Goal: Task Accomplishment & Management: Use online tool/utility

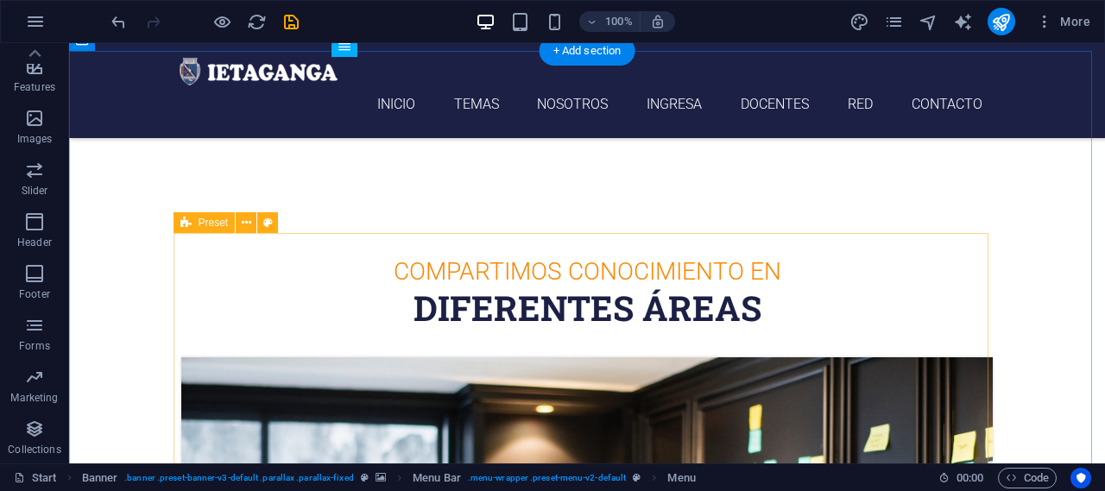
scroll to position [518, 0]
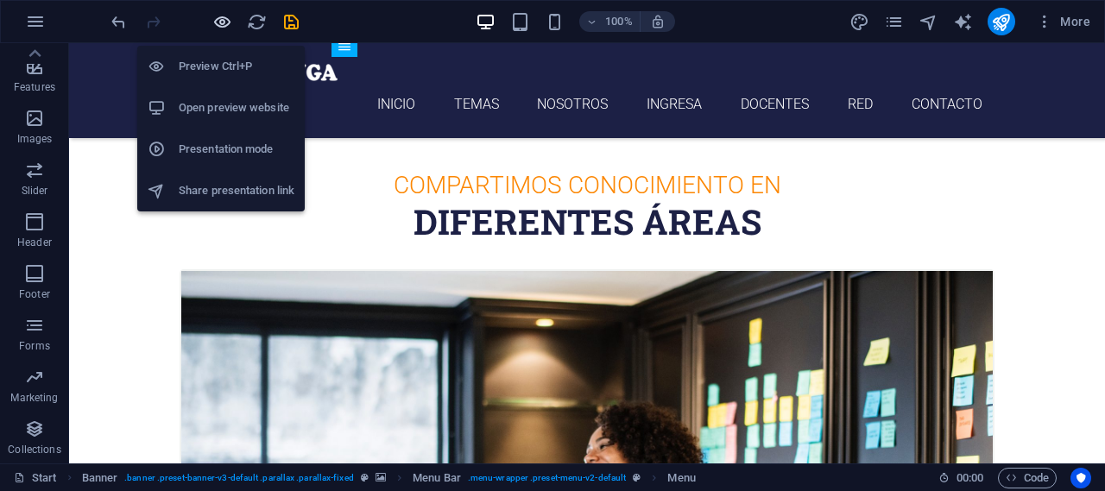
click at [218, 25] on icon "button" at bounding box center [222, 22] width 20 height 20
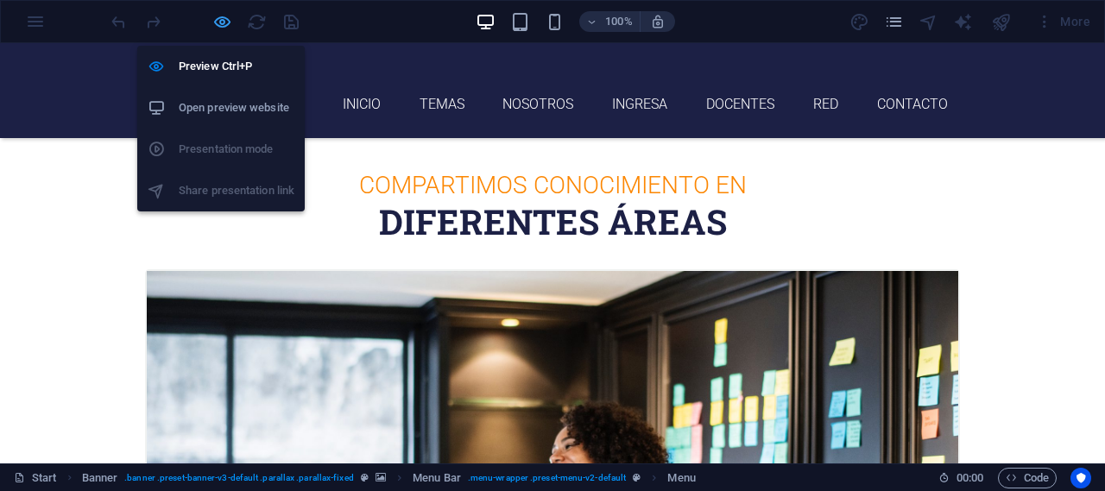
click at [223, 19] on icon "button" at bounding box center [222, 22] width 20 height 20
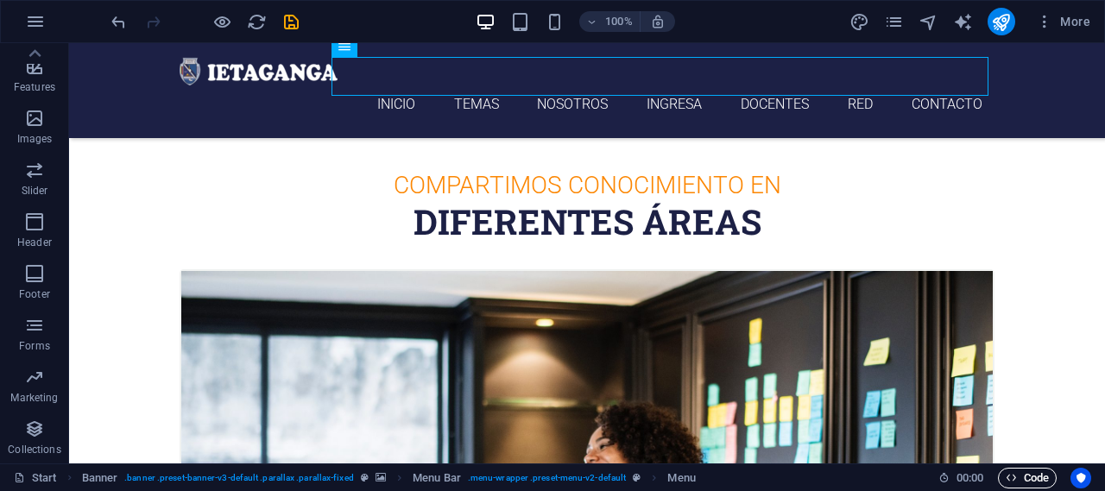
click at [1024, 476] on span "Code" at bounding box center [1026, 478] width 43 height 21
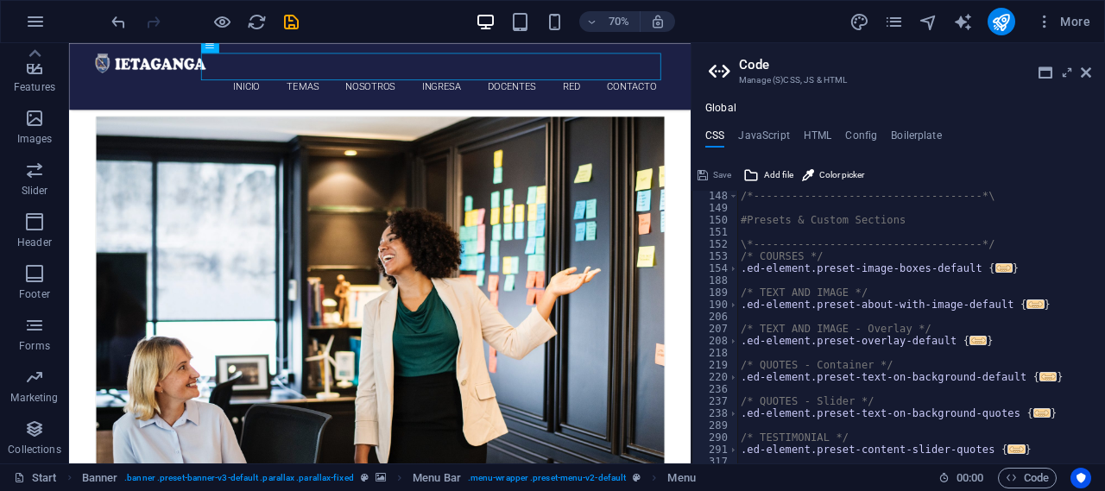
scroll to position [757, 0]
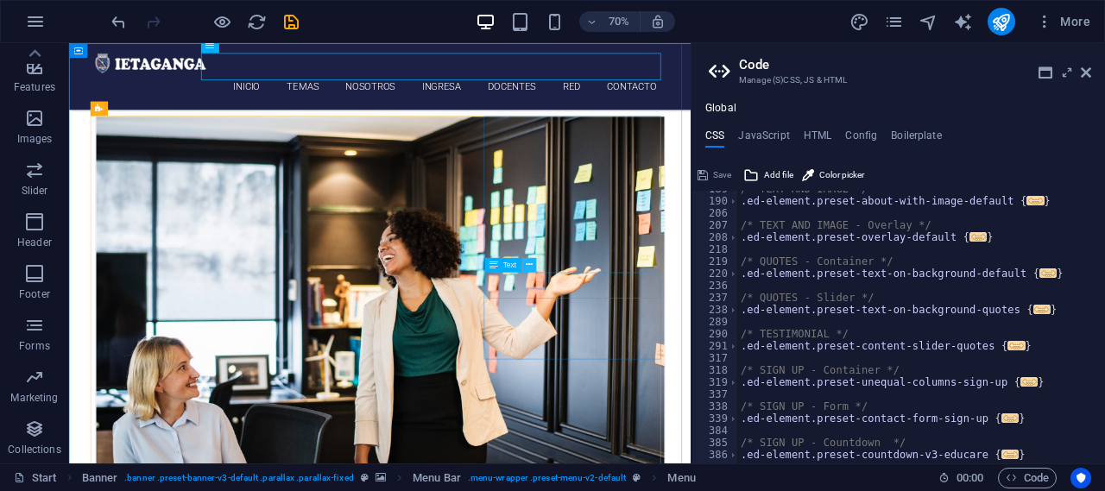
click at [531, 268] on icon at bounding box center [529, 264] width 7 height 13
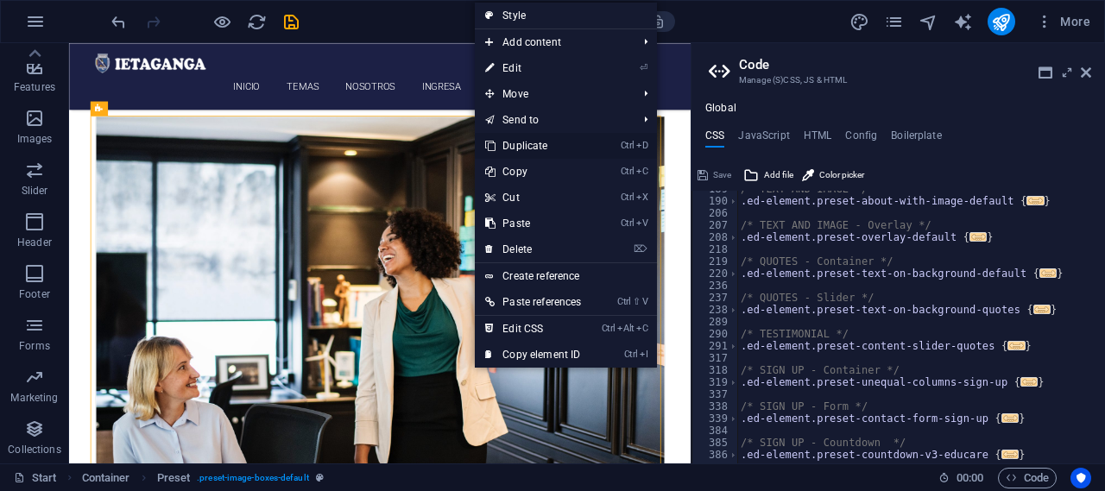
click at [540, 141] on link "Ctrl D Duplicate" at bounding box center [533, 146] width 117 height 26
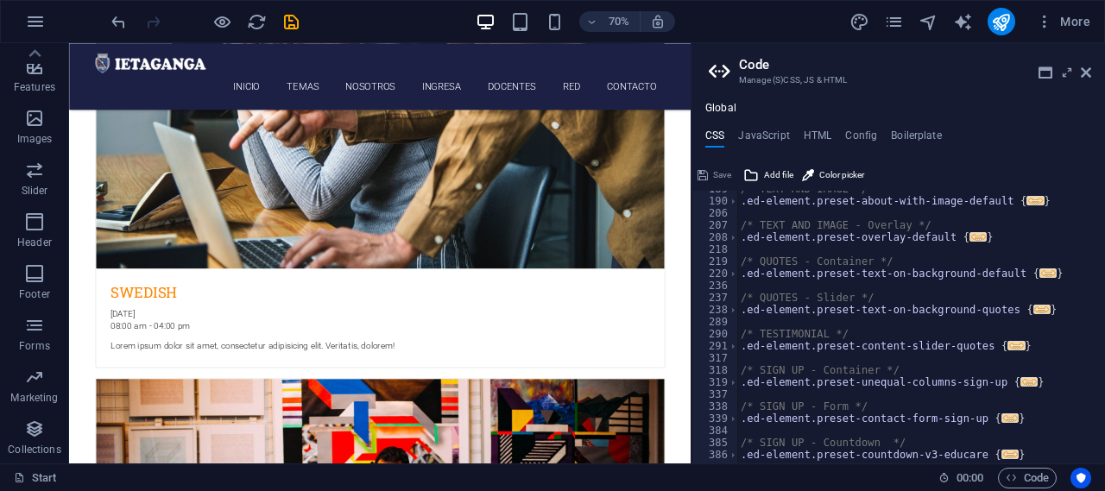
scroll to position [1736, 0]
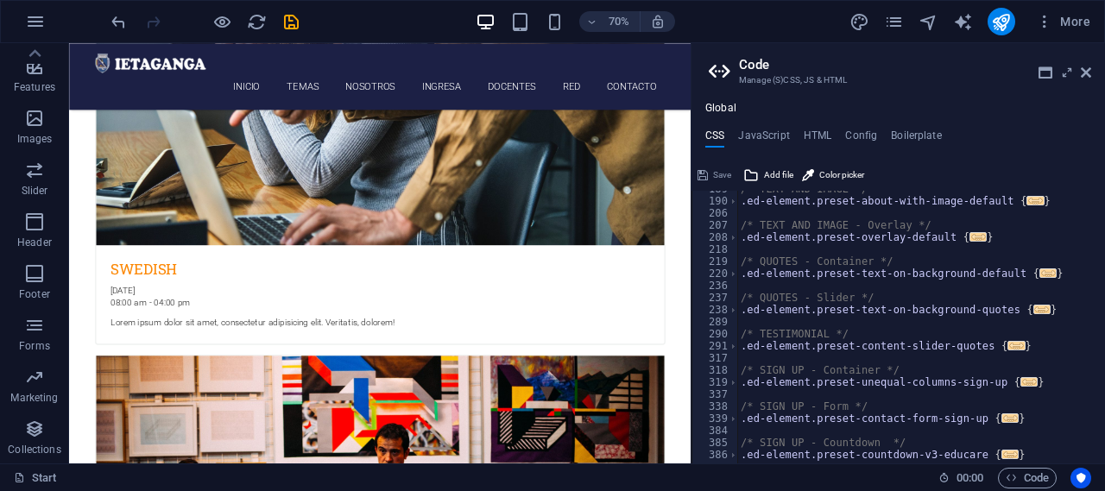
drag, startPoint x: 953, startPoint y: 196, endPoint x: 782, endPoint y: 202, distance: 171.0
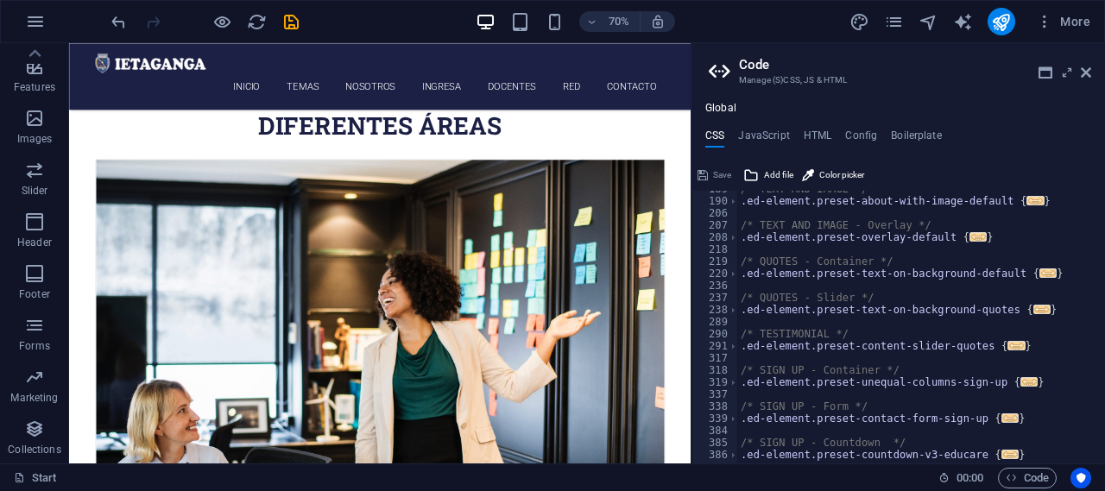
scroll to position [635, 0]
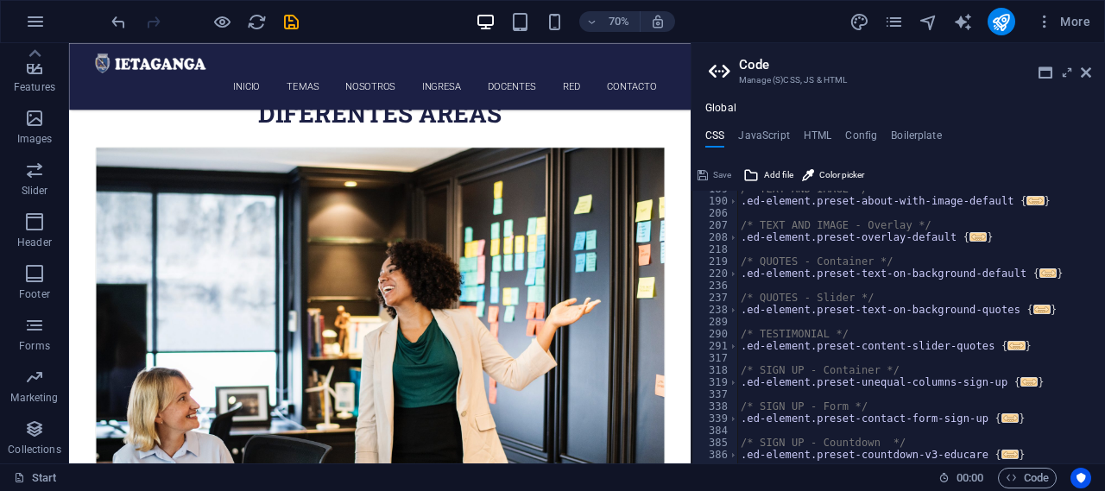
drag, startPoint x: 951, startPoint y: 203, endPoint x: 761, endPoint y: 142, distance: 199.3
click at [330, 295] on icon at bounding box center [332, 295] width 7 height 13
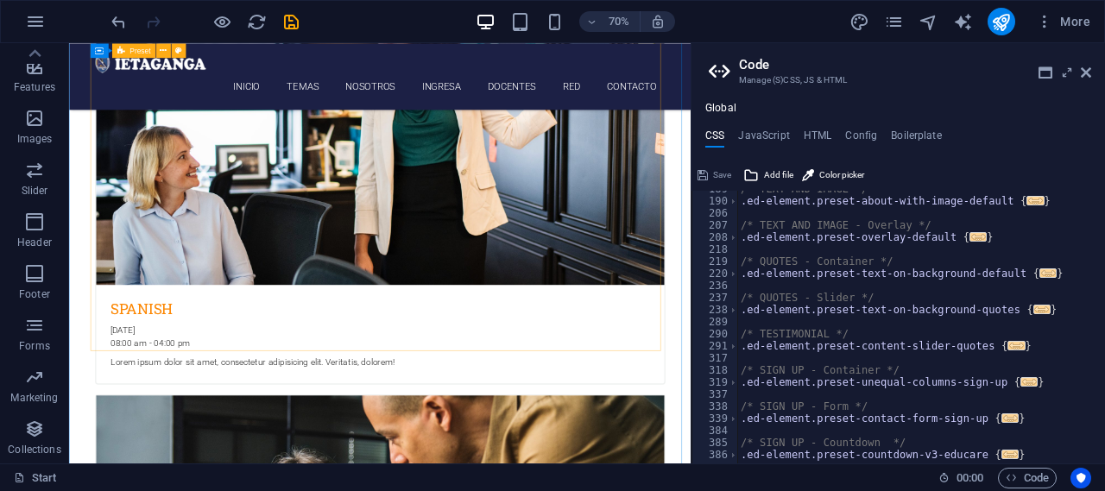
scroll to position [1067, 0]
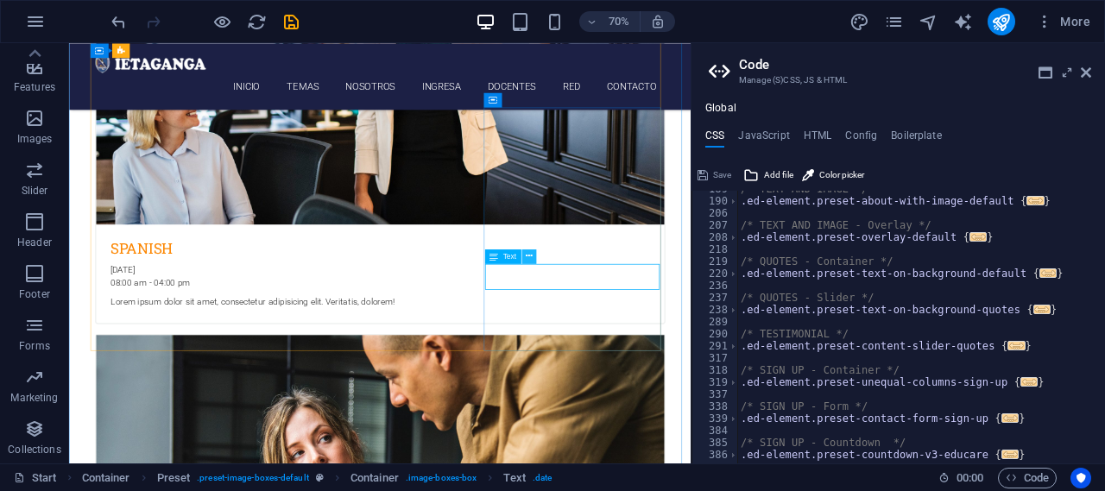
click at [533, 255] on button at bounding box center [528, 256] width 15 height 15
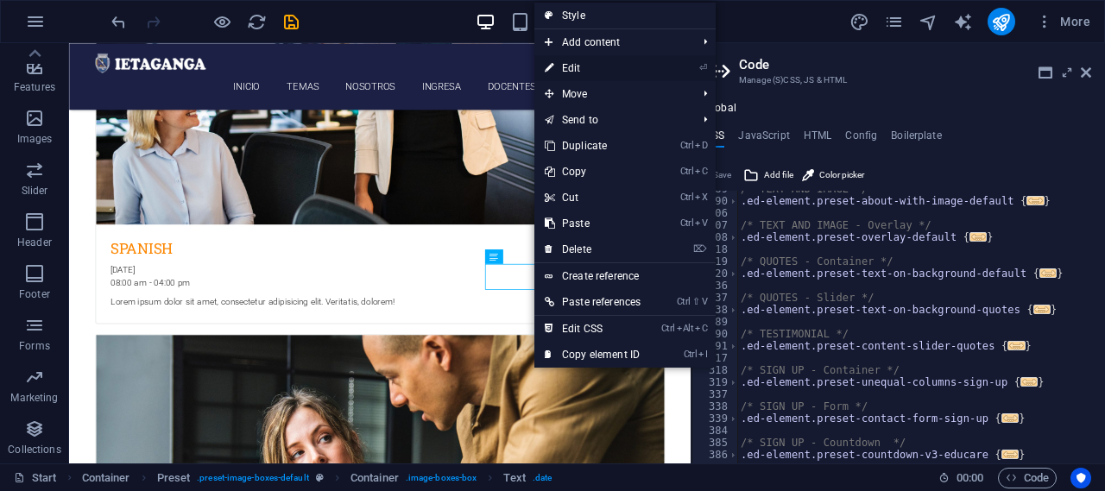
click at [597, 62] on link "⏎ Edit" at bounding box center [592, 68] width 117 height 26
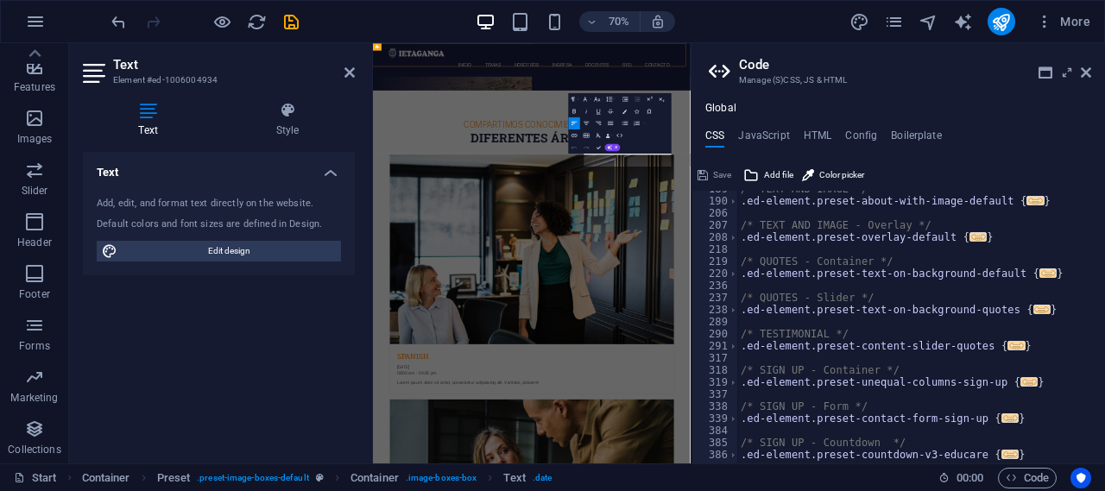
scroll to position [1667, 0]
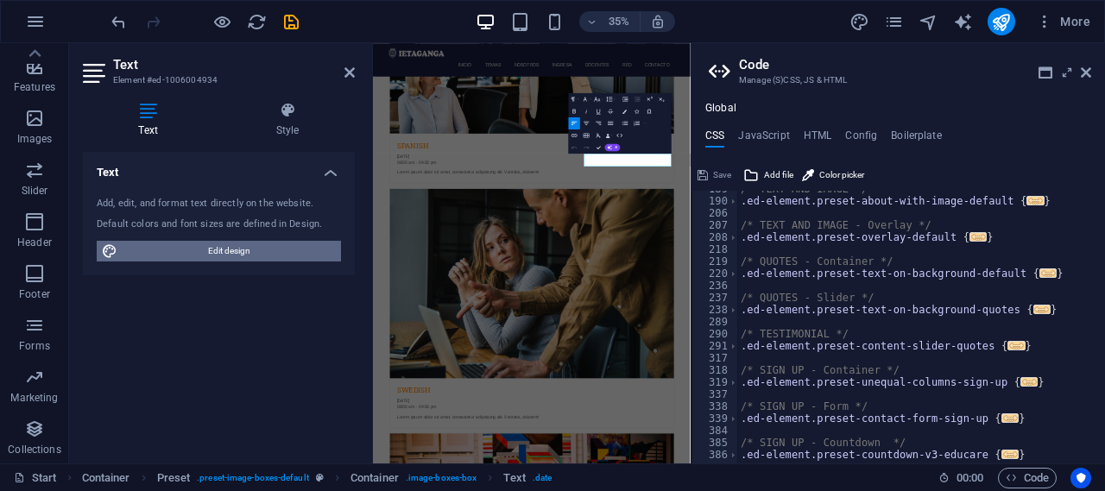
click at [269, 251] on span "Edit design" at bounding box center [229, 251] width 213 height 21
select select "px"
select select "300"
select select "px"
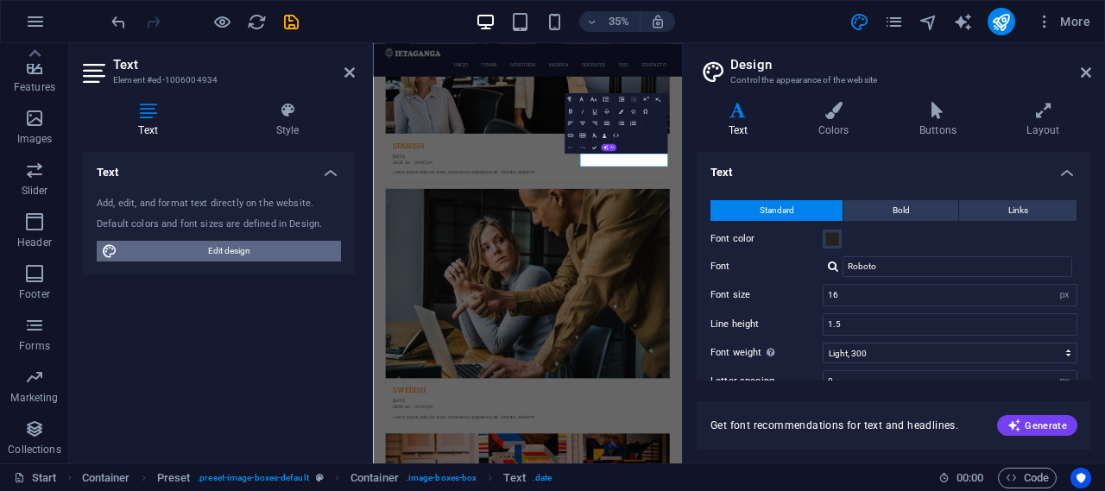
click at [229, 250] on span "Edit design" at bounding box center [229, 251] width 213 height 21
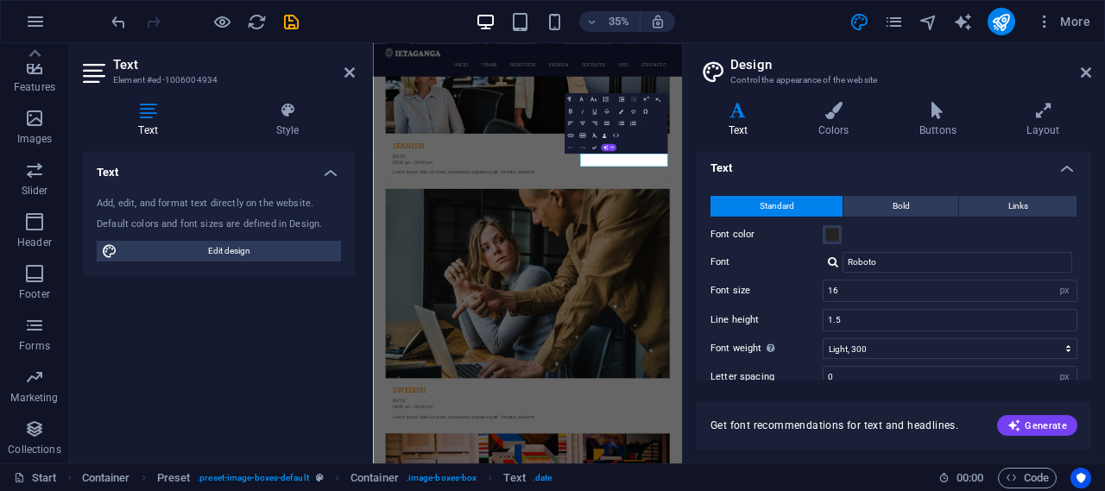
scroll to position [0, 0]
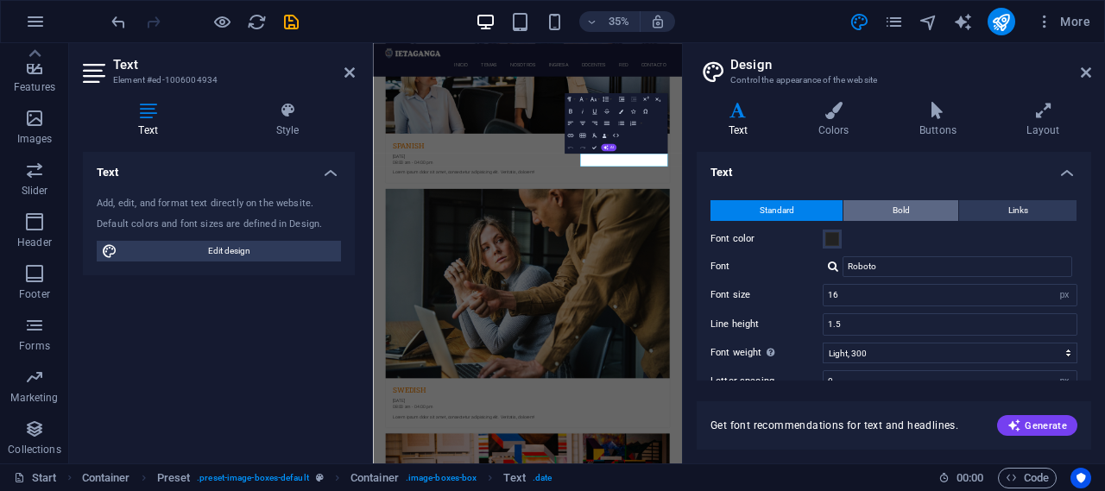
click at [888, 204] on button "Bold" at bounding box center [900, 210] width 115 height 21
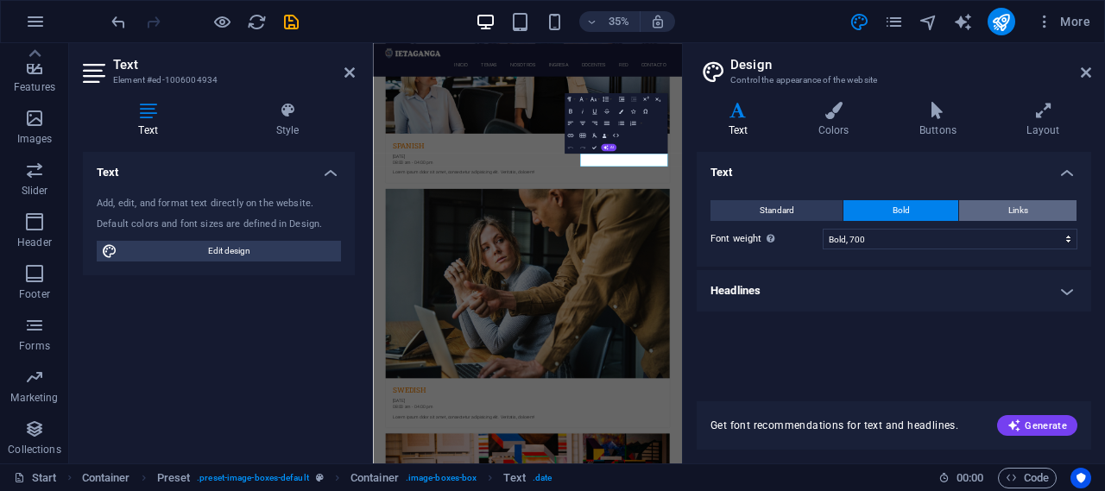
click at [1020, 205] on span "Links" at bounding box center [1018, 210] width 20 height 21
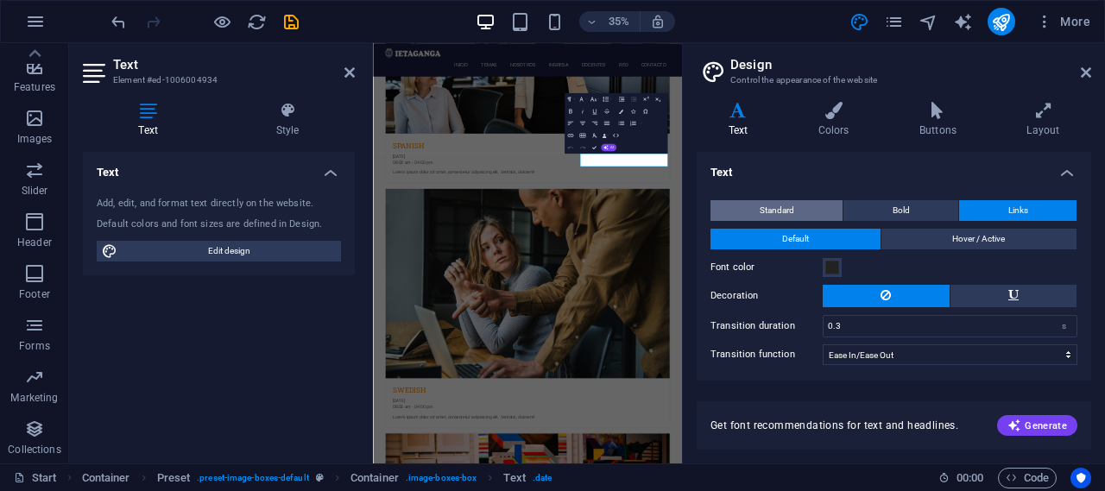
click at [785, 208] on span "Standard" at bounding box center [776, 210] width 35 height 21
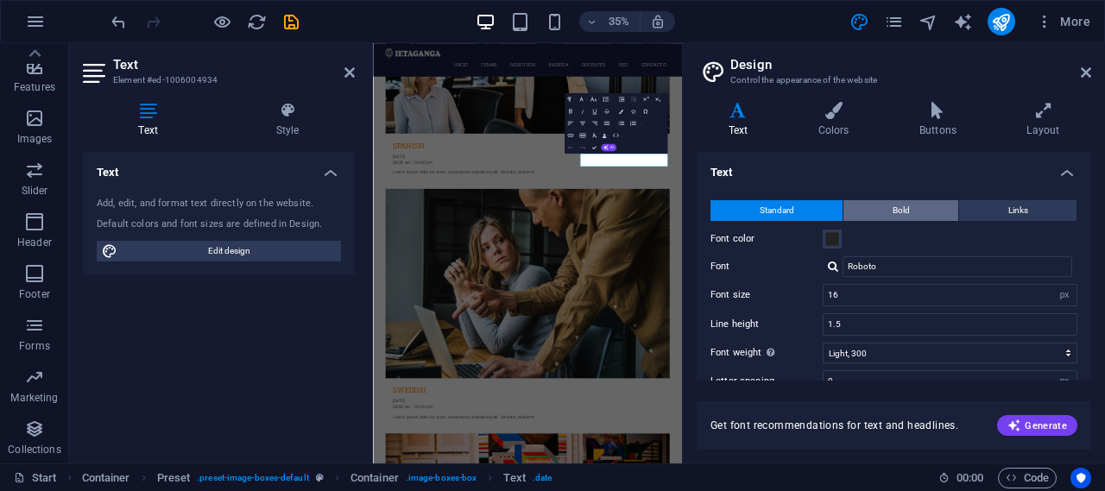
click at [869, 206] on button "Bold" at bounding box center [900, 210] width 115 height 21
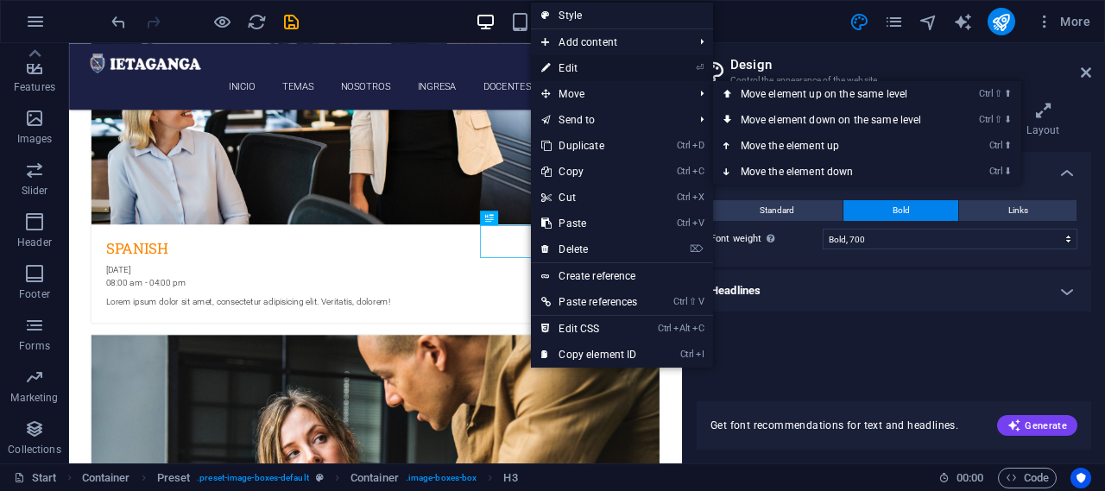
click at [592, 60] on link "⏎ Edit" at bounding box center [589, 68] width 117 height 26
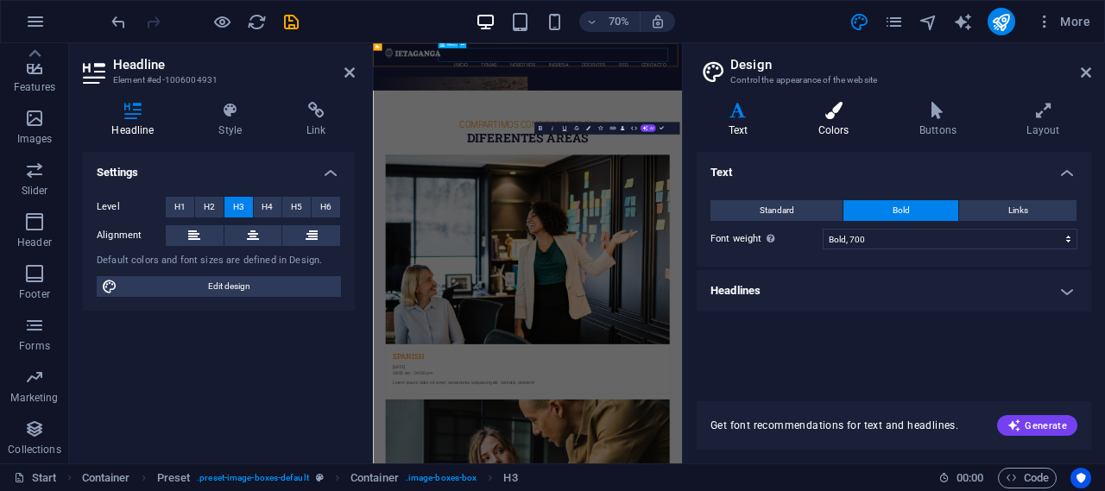
scroll to position [1667, 0]
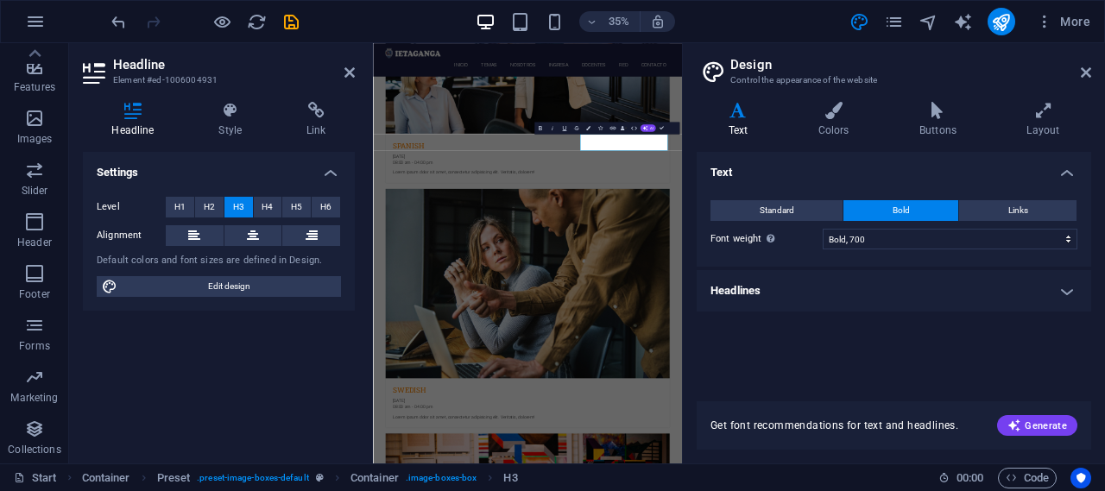
click at [744, 124] on h4 "Text" at bounding box center [741, 120] width 90 height 36
click at [734, 121] on h4 "Text" at bounding box center [741, 120] width 90 height 36
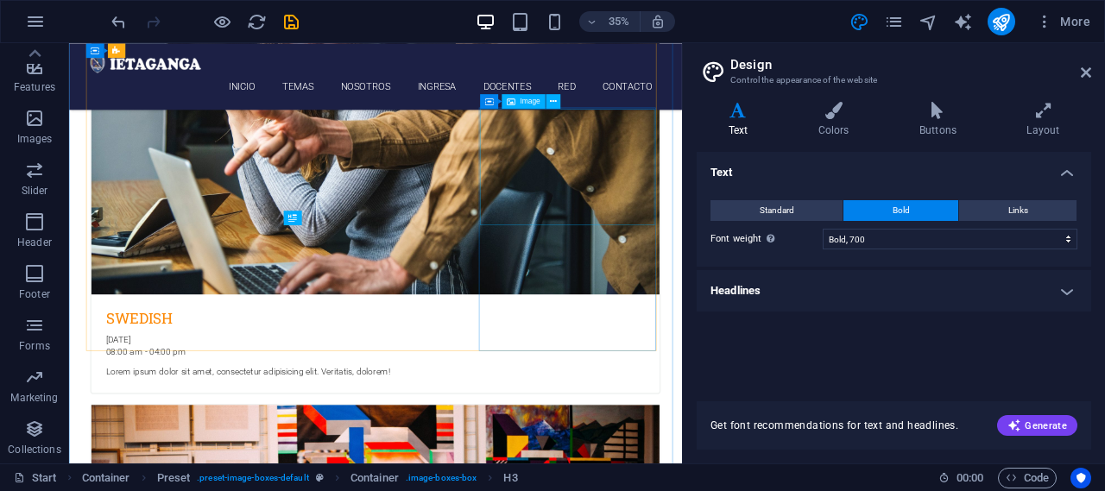
scroll to position [1067, 0]
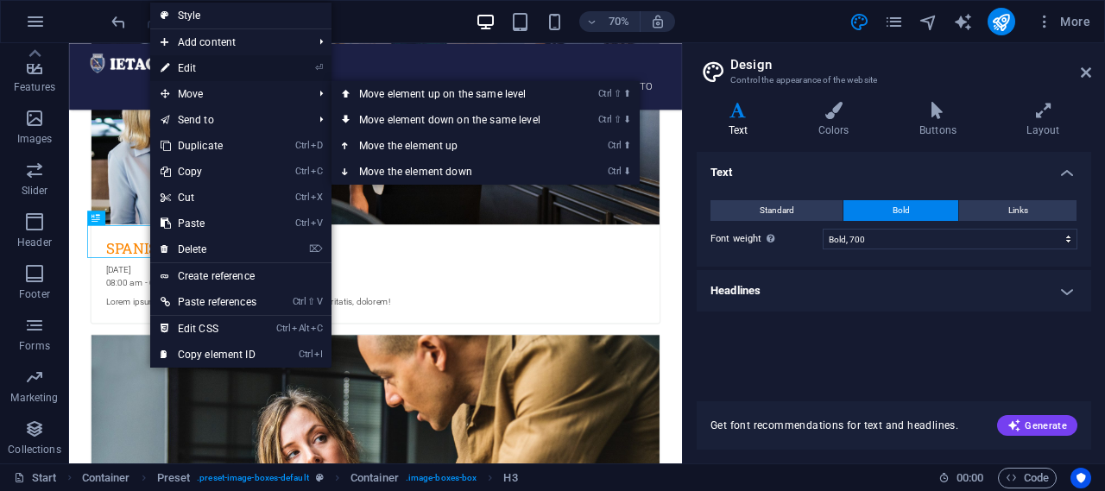
click at [211, 66] on link "⏎ Edit" at bounding box center [208, 68] width 117 height 26
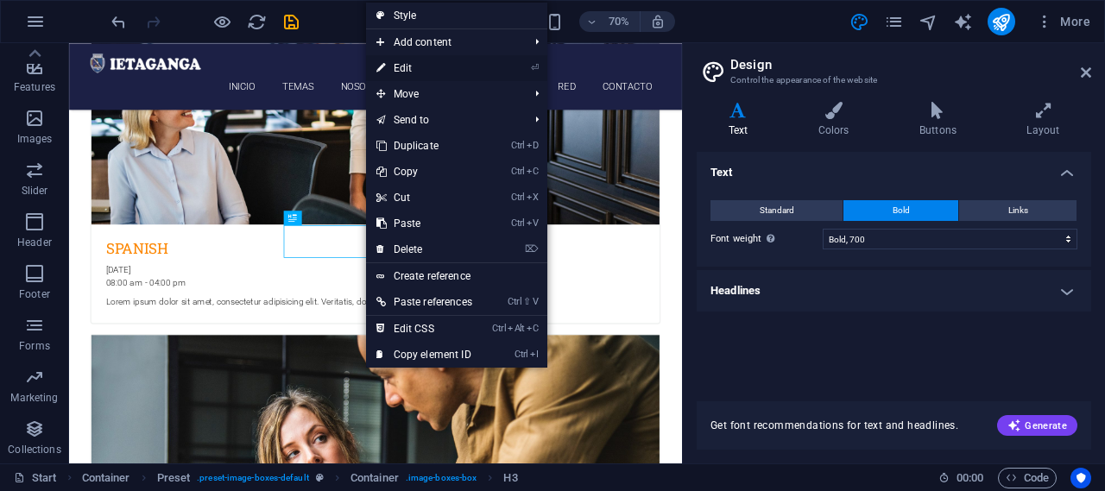
click at [428, 68] on link "⏎ Edit" at bounding box center [424, 68] width 117 height 26
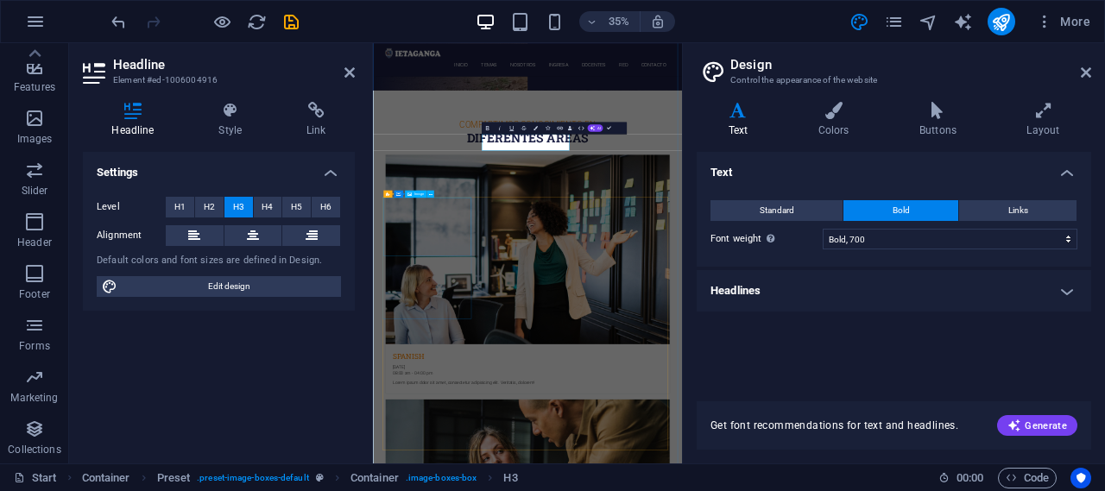
scroll to position [1667, 0]
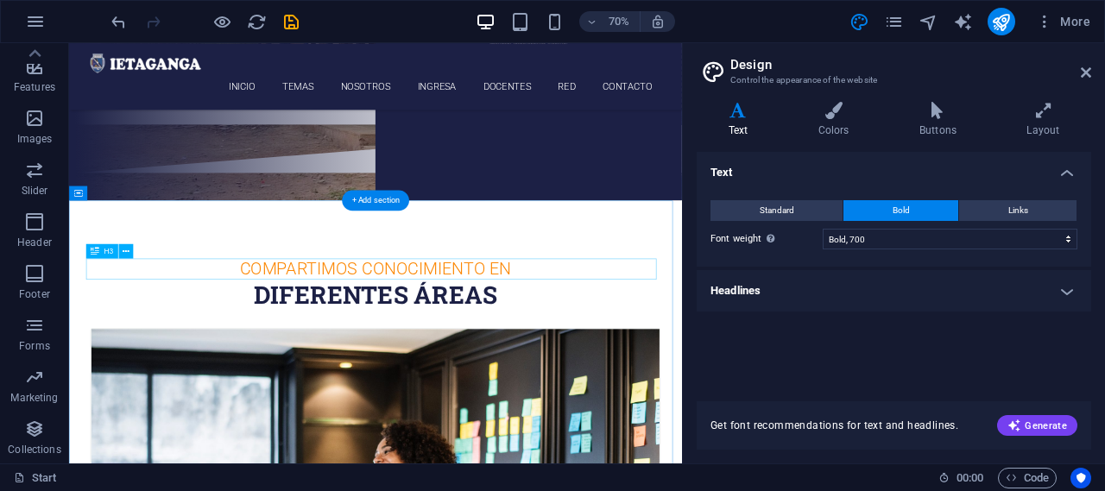
scroll to position [463, 0]
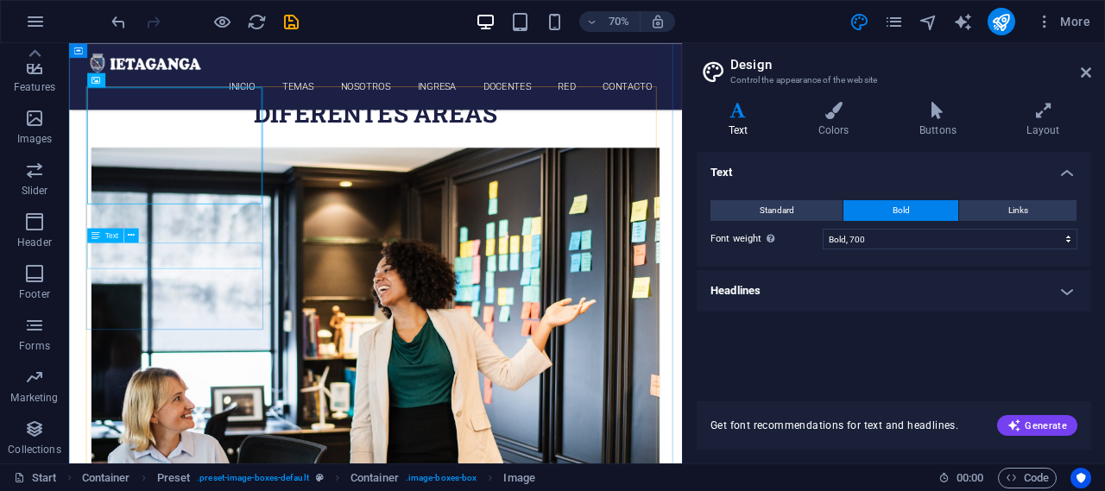
scroll to position [722, 0]
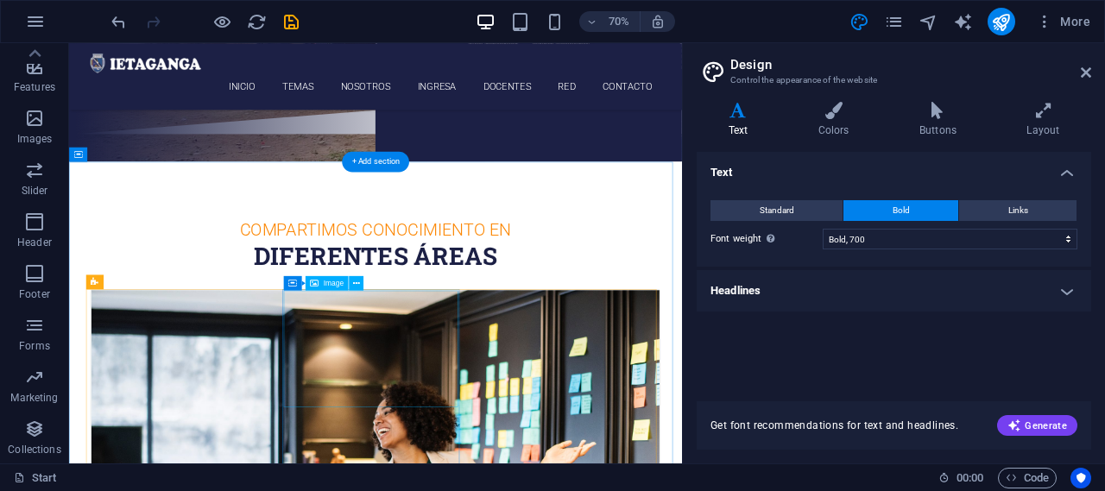
scroll to position [518, 0]
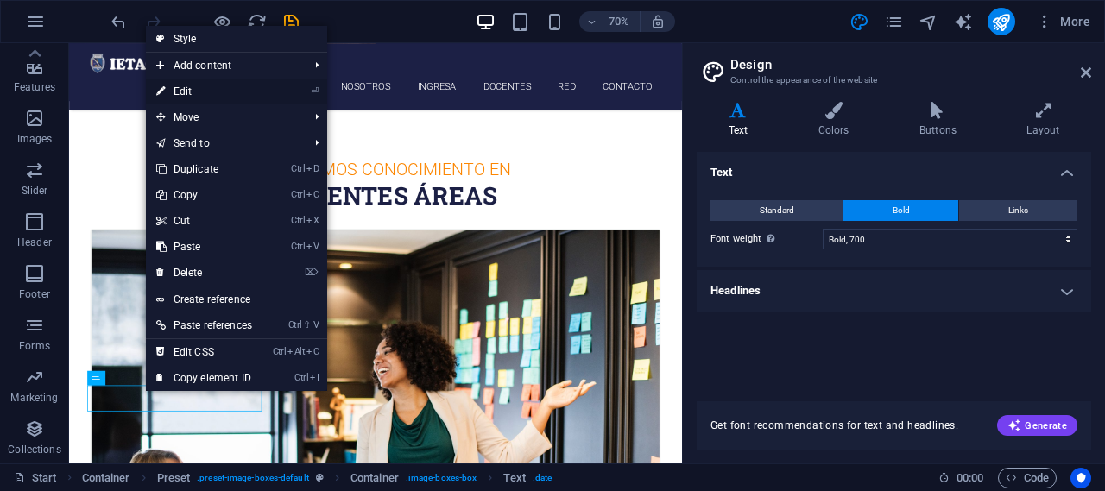
click at [205, 85] on link "⏎ Edit" at bounding box center [204, 92] width 117 height 26
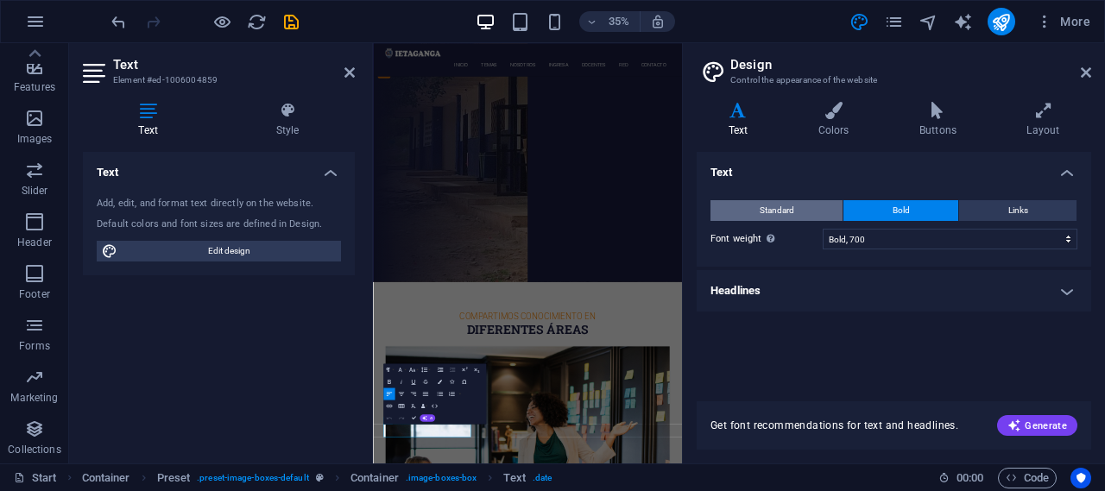
click at [787, 206] on span "Standard" at bounding box center [776, 210] width 35 height 21
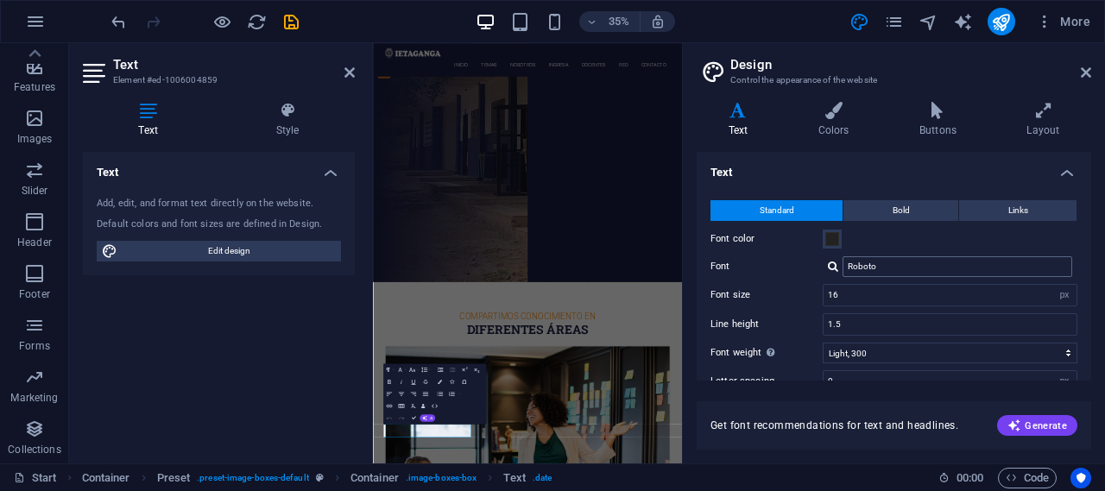
scroll to position [165, 0]
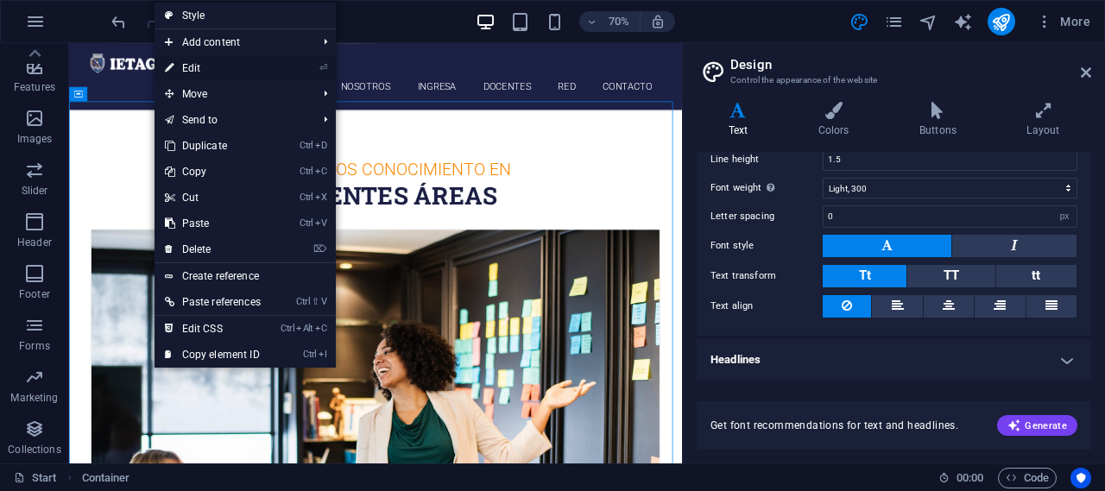
click at [221, 66] on link "⏎ Edit" at bounding box center [212, 68] width 117 height 26
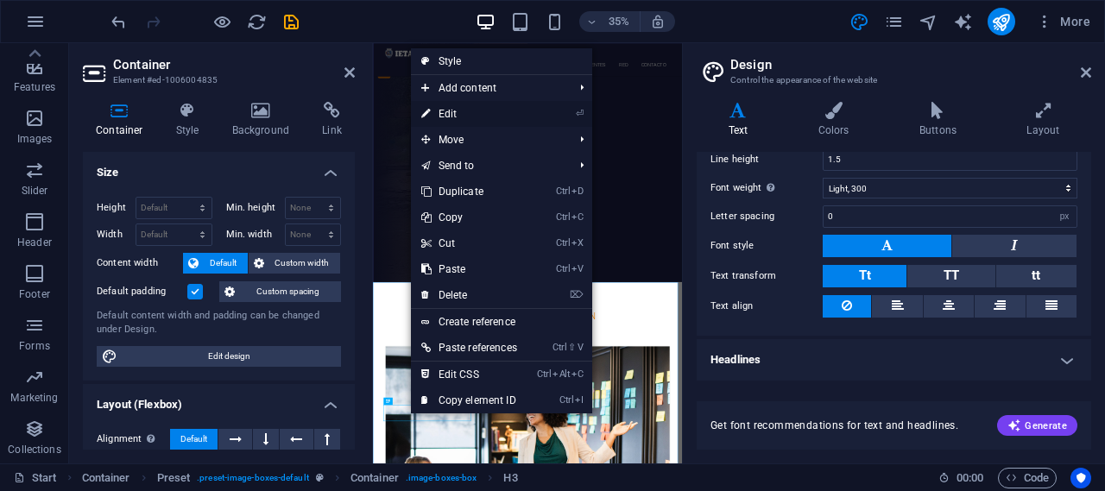
click at [457, 112] on link "⏎ Edit" at bounding box center [469, 114] width 117 height 26
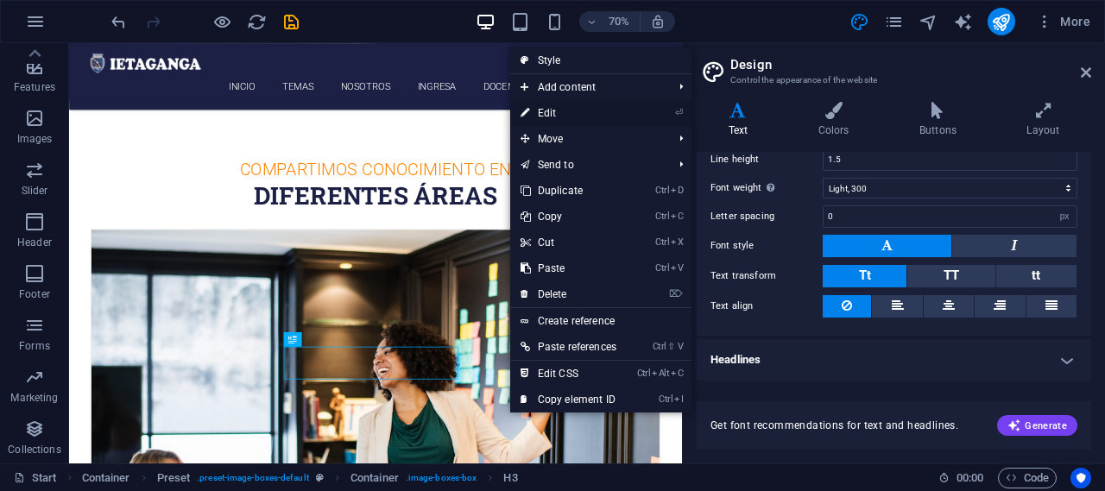
drag, startPoint x: 558, startPoint y: 112, endPoint x: 638, endPoint y: 764, distance: 656.4
click at [558, 112] on link "⏎ Edit" at bounding box center [568, 113] width 117 height 26
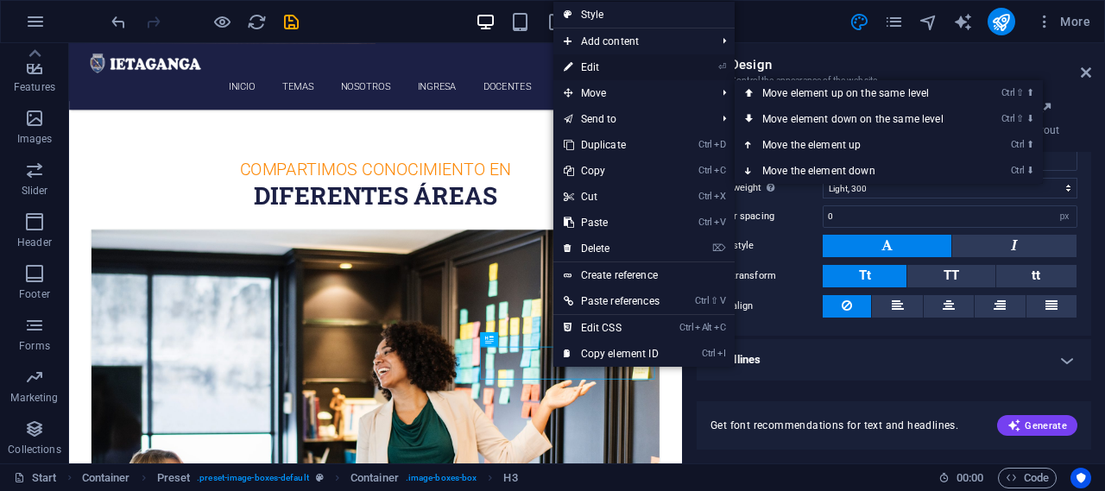
click at [608, 65] on link "⏎ Edit" at bounding box center [611, 67] width 117 height 26
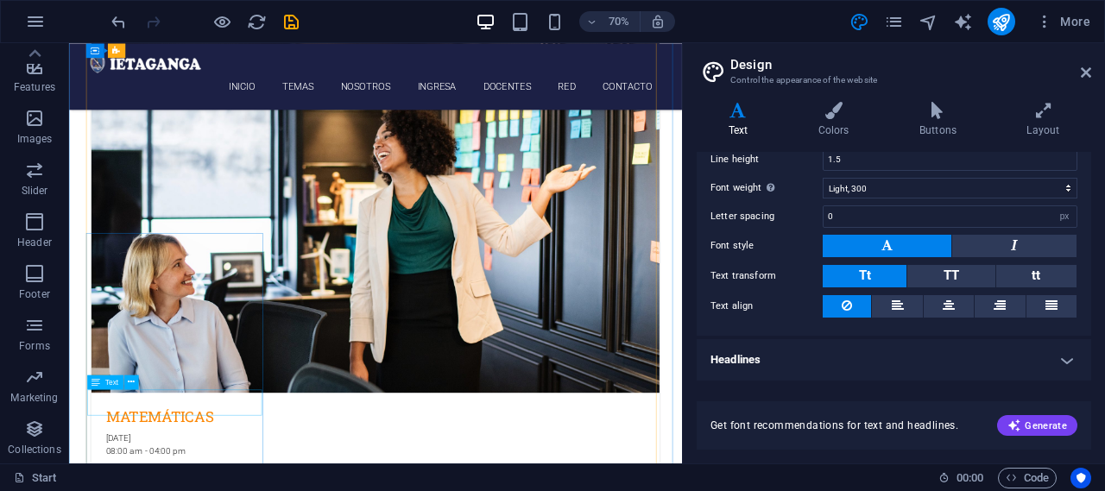
scroll to position [999, 0]
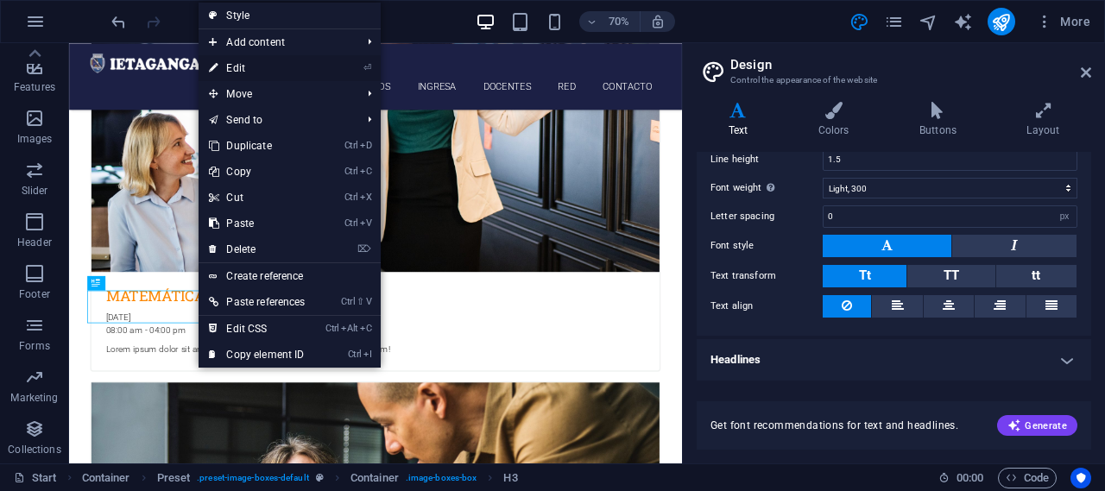
click at [262, 62] on link "⏎ Edit" at bounding box center [257, 68] width 117 height 26
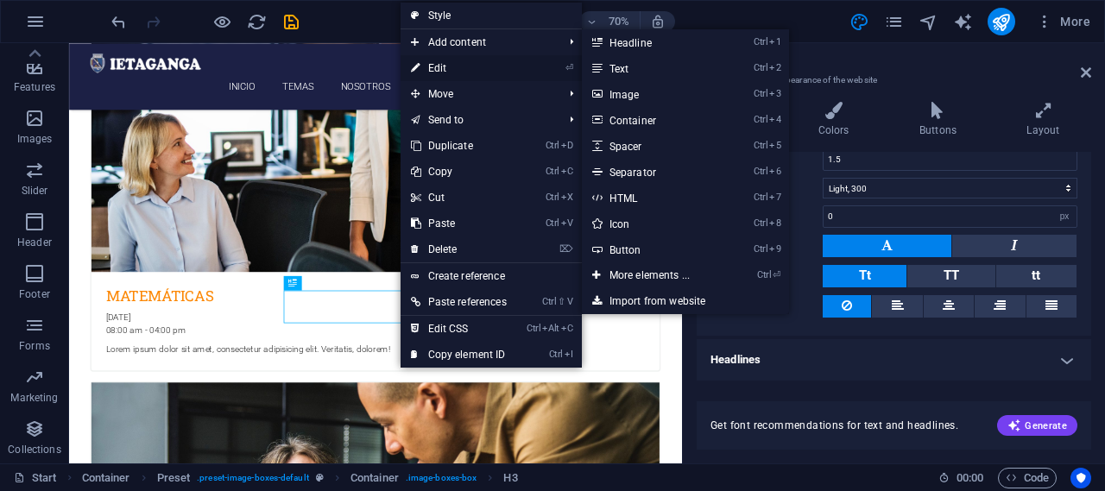
click at [455, 74] on link "⏎ Edit" at bounding box center [458, 68] width 117 height 26
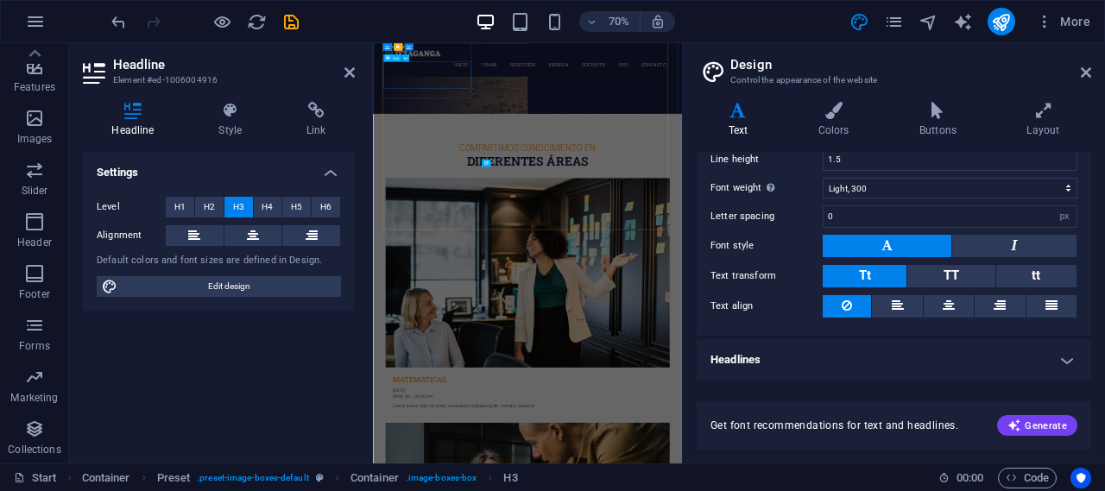
scroll to position [1599, 0]
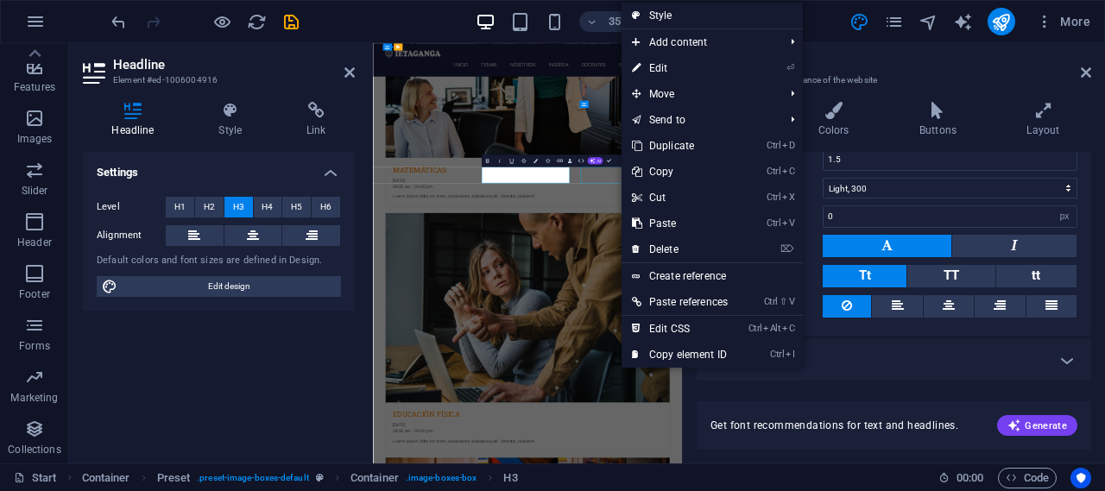
scroll to position [999, 0]
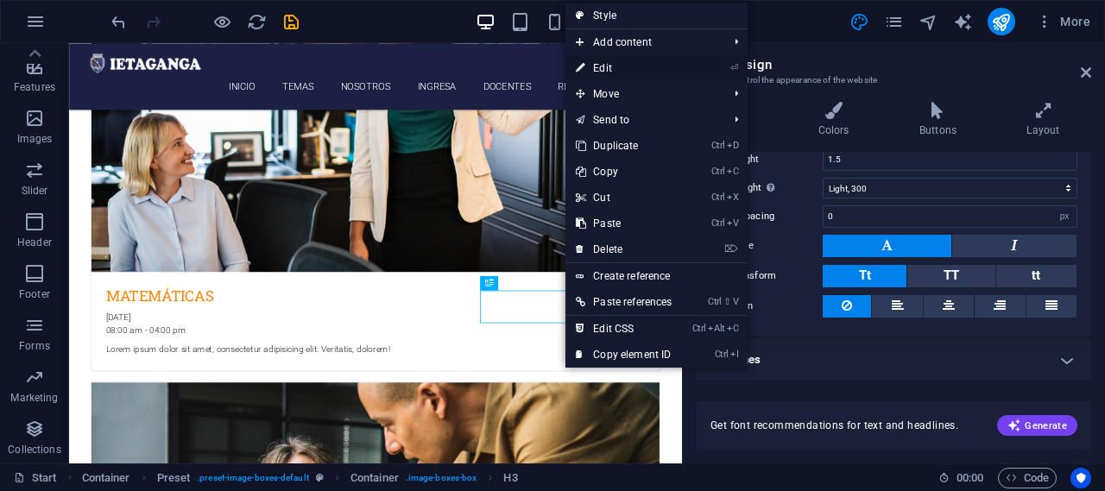
click at [626, 72] on link "⏎ Edit" at bounding box center [623, 68] width 117 height 26
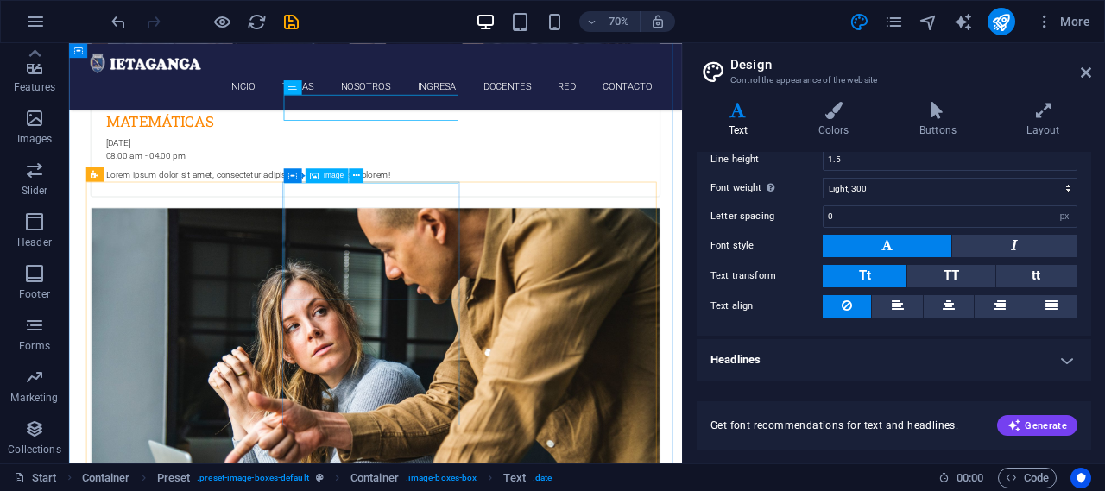
scroll to position [1334, 0]
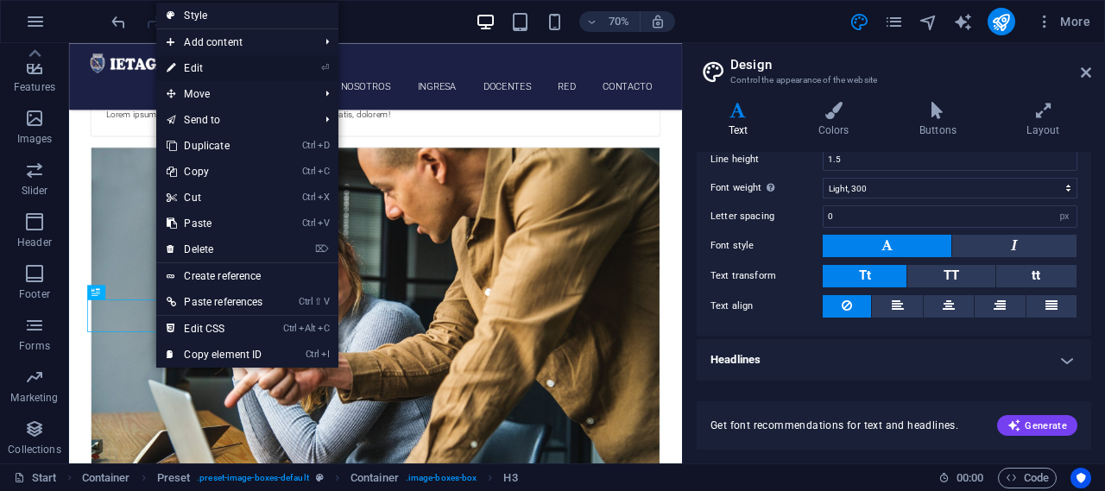
click at [230, 67] on link "⏎ Edit" at bounding box center [214, 68] width 117 height 26
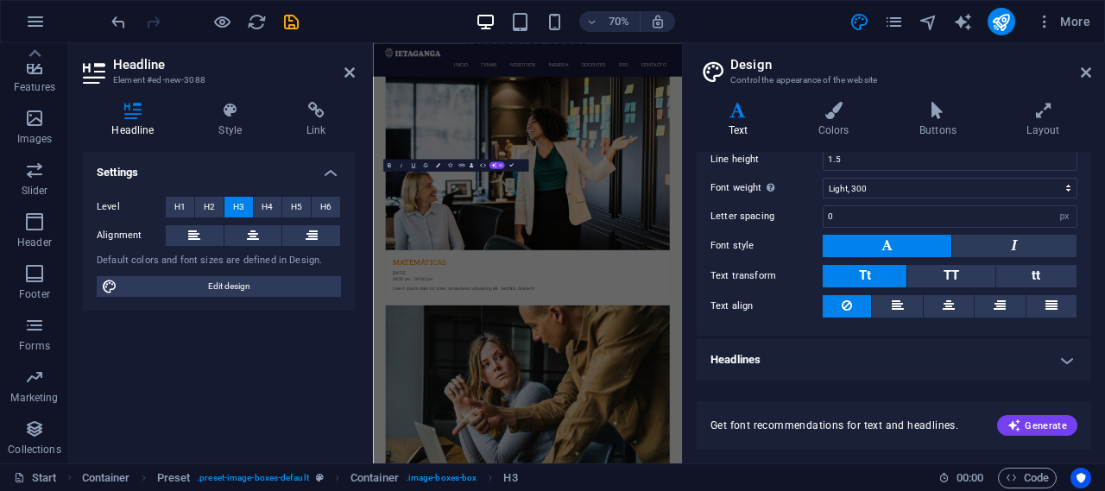
scroll to position [1934, 0]
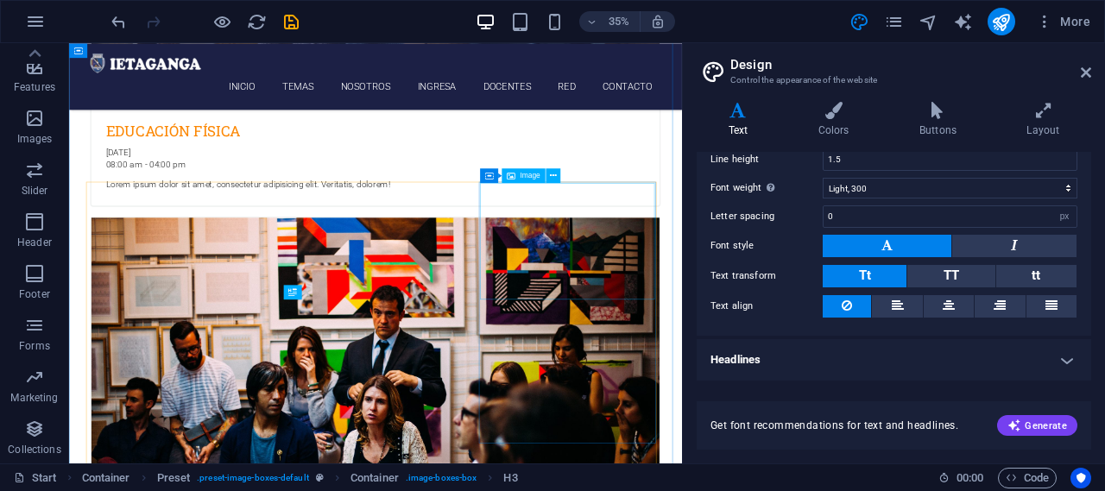
scroll to position [1334, 0]
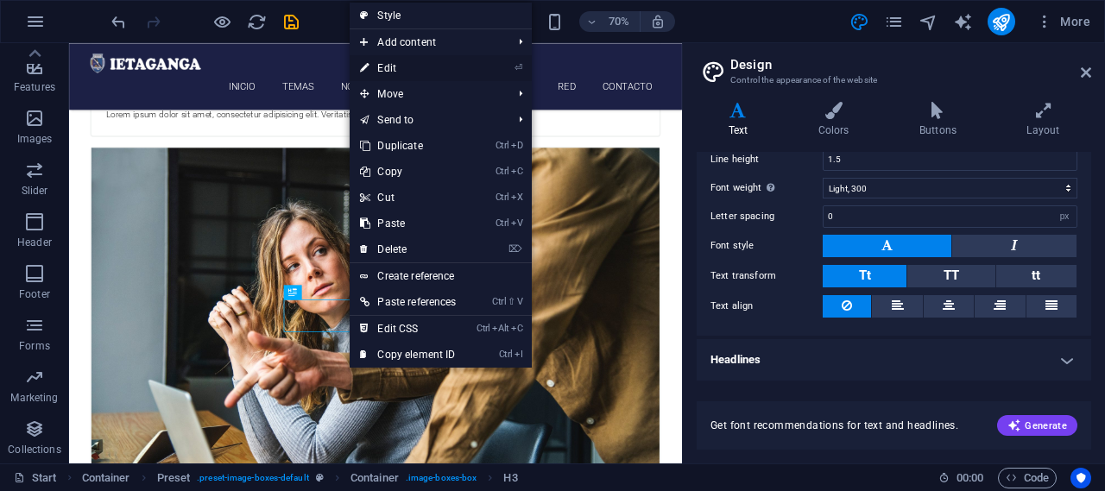
click at [407, 65] on link "⏎ Edit" at bounding box center [408, 68] width 117 height 26
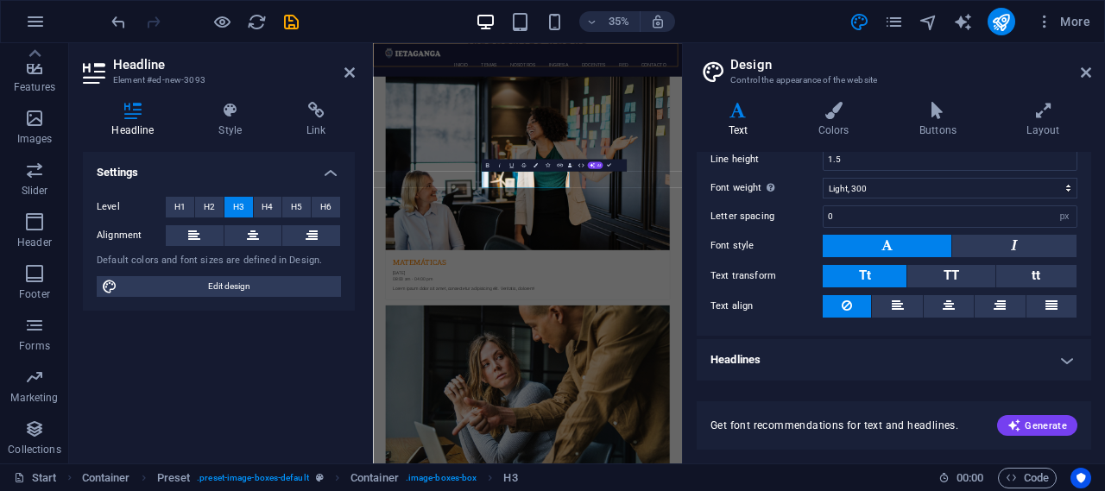
scroll to position [1934, 0]
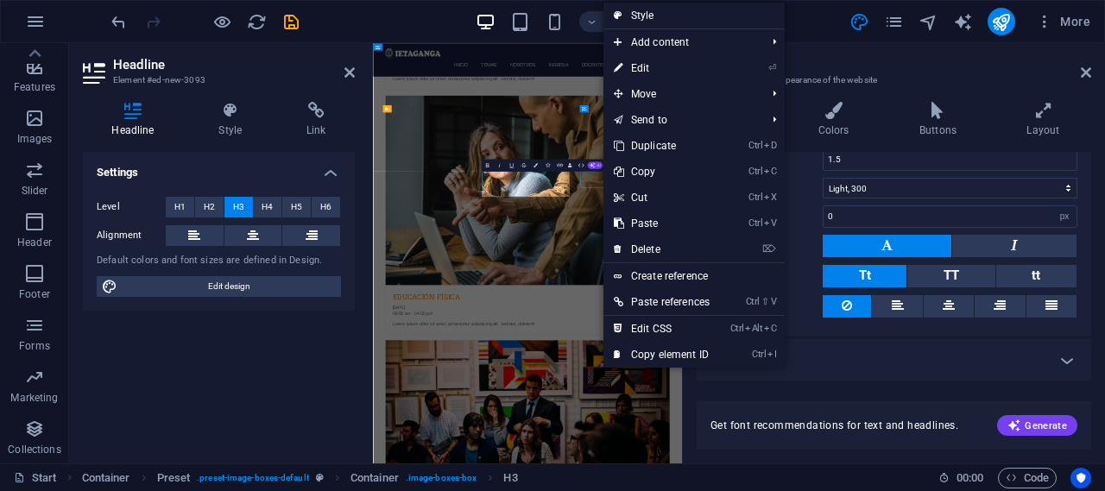
scroll to position [1334, 0]
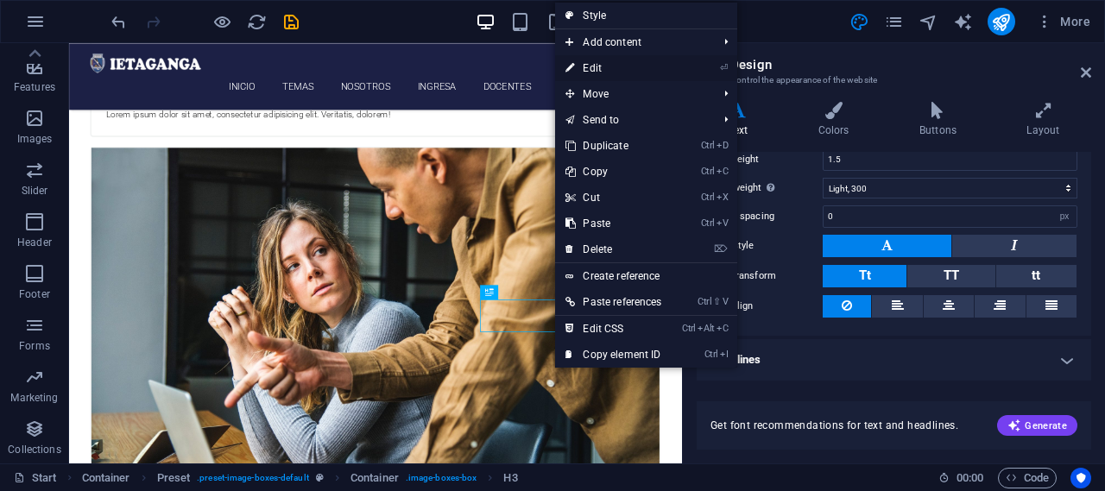
click at [613, 67] on link "⏎ Edit" at bounding box center [613, 68] width 117 height 26
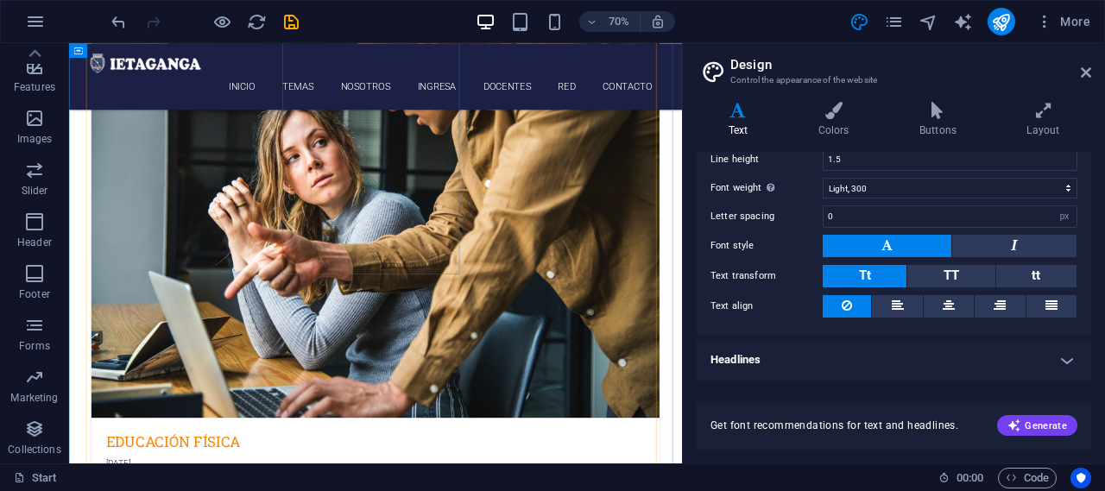
scroll to position [1662, 0]
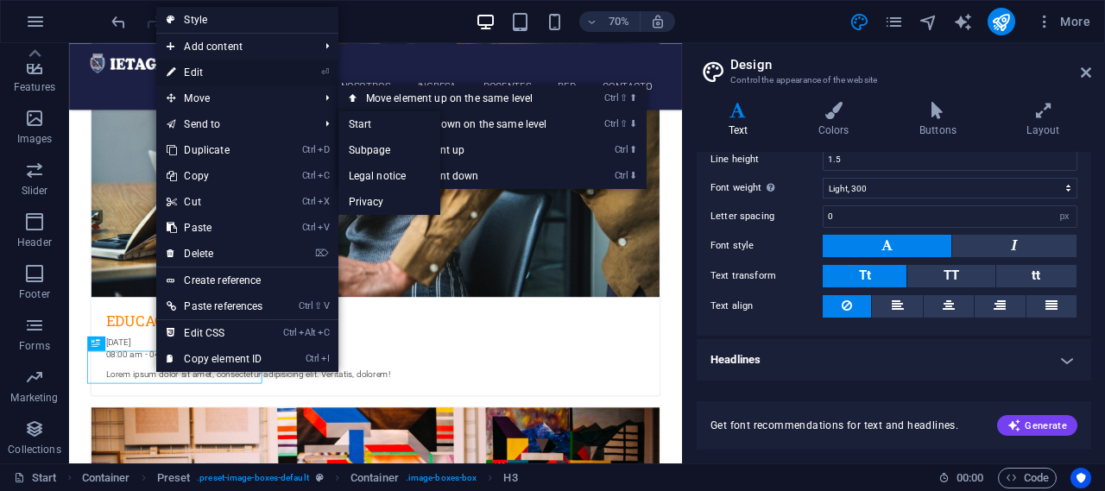
click at [214, 67] on link "⏎ Edit" at bounding box center [214, 73] width 117 height 26
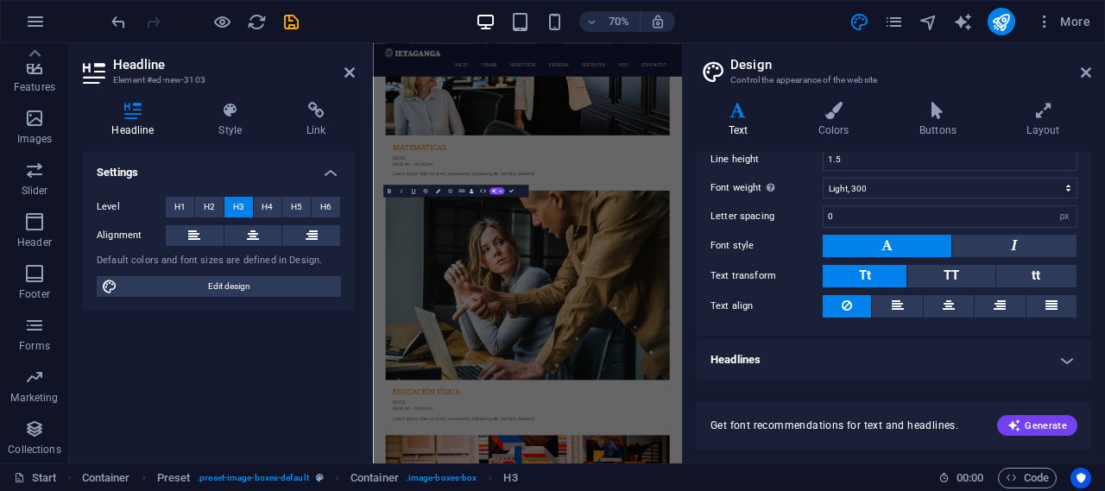
scroll to position [2262, 0]
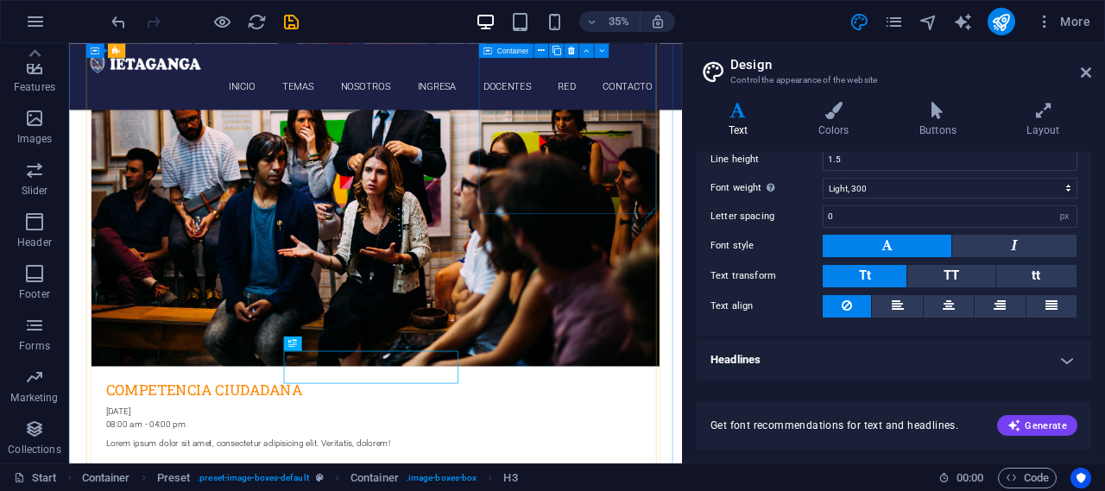
scroll to position [1662, 0]
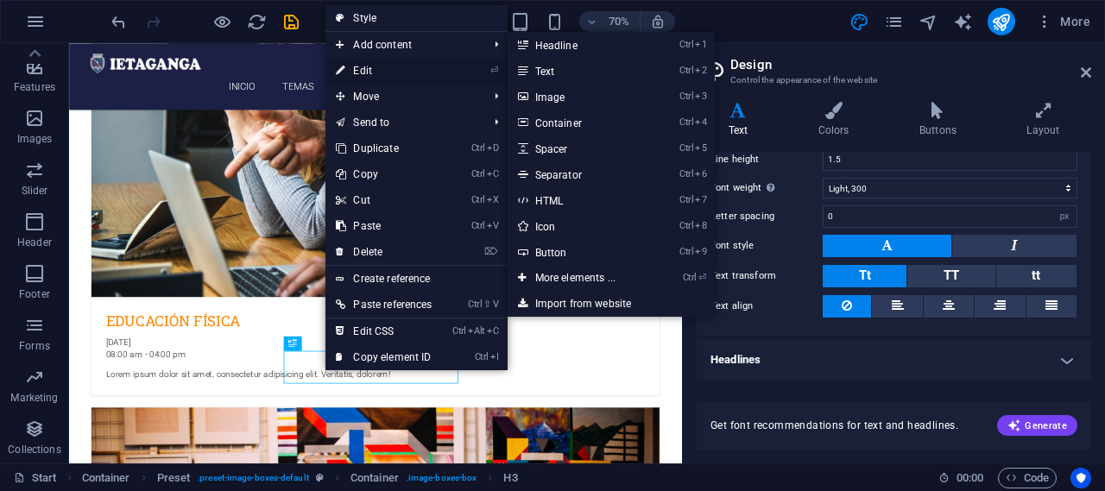
click at [388, 69] on link "⏎ Edit" at bounding box center [383, 71] width 117 height 26
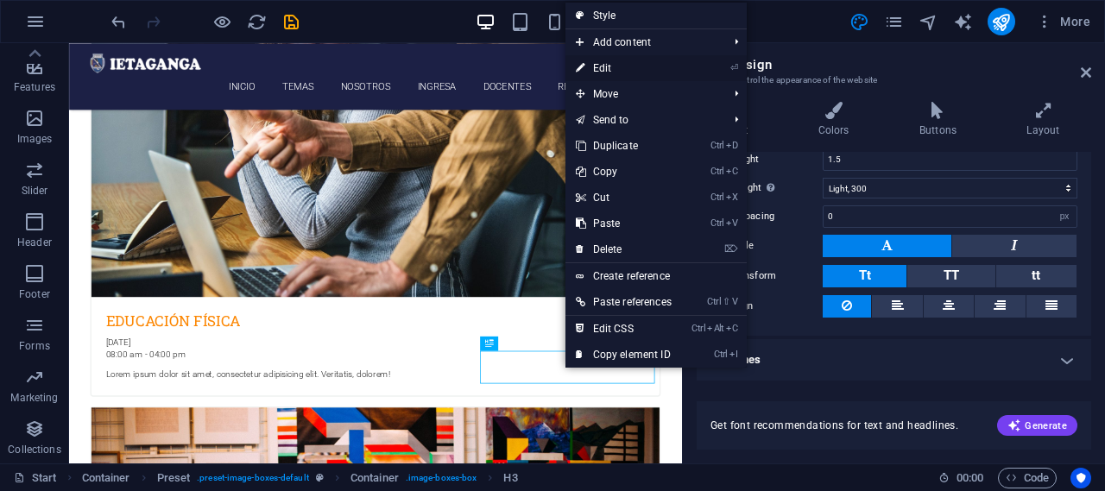
click at [623, 68] on link "⏎ Edit" at bounding box center [623, 68] width 117 height 26
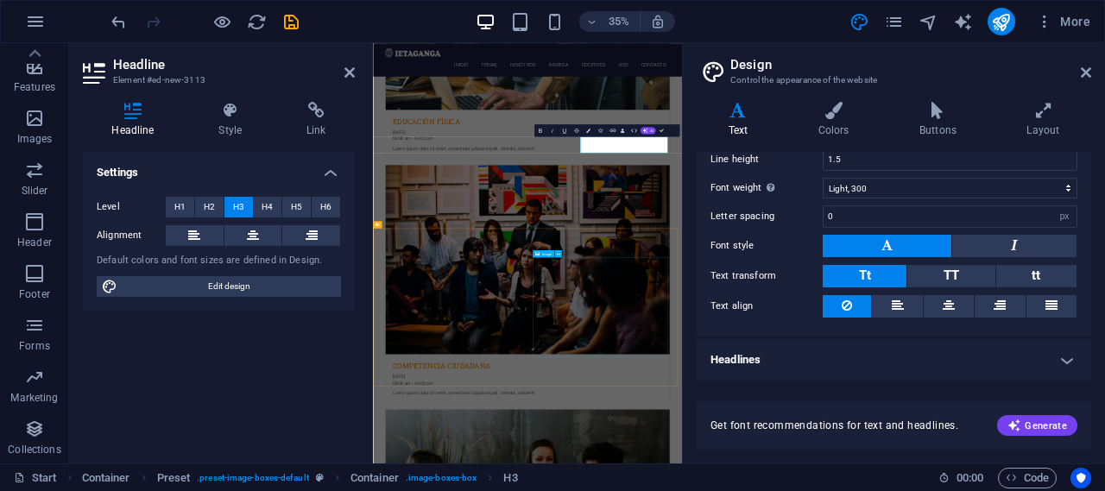
scroll to position [2176, 0]
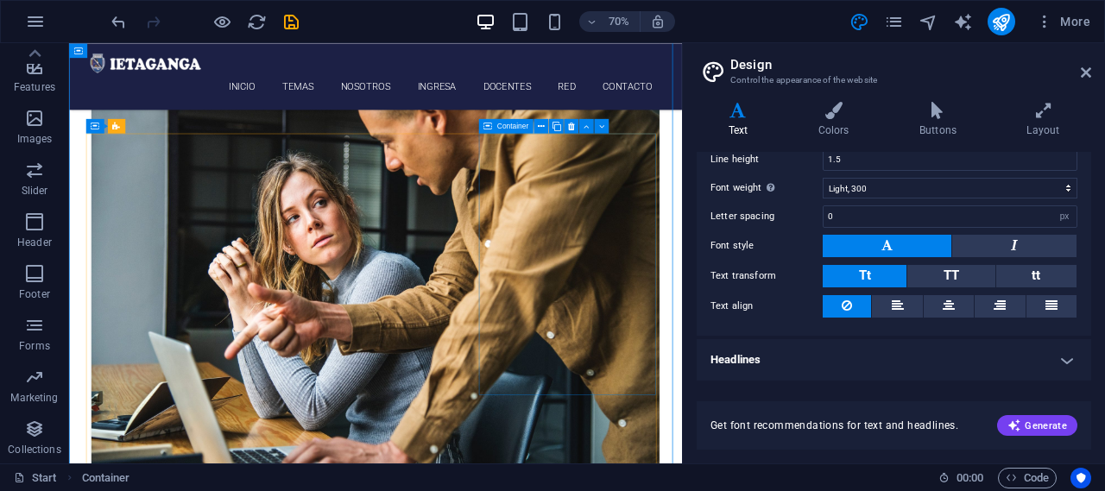
scroll to position [1317, 0]
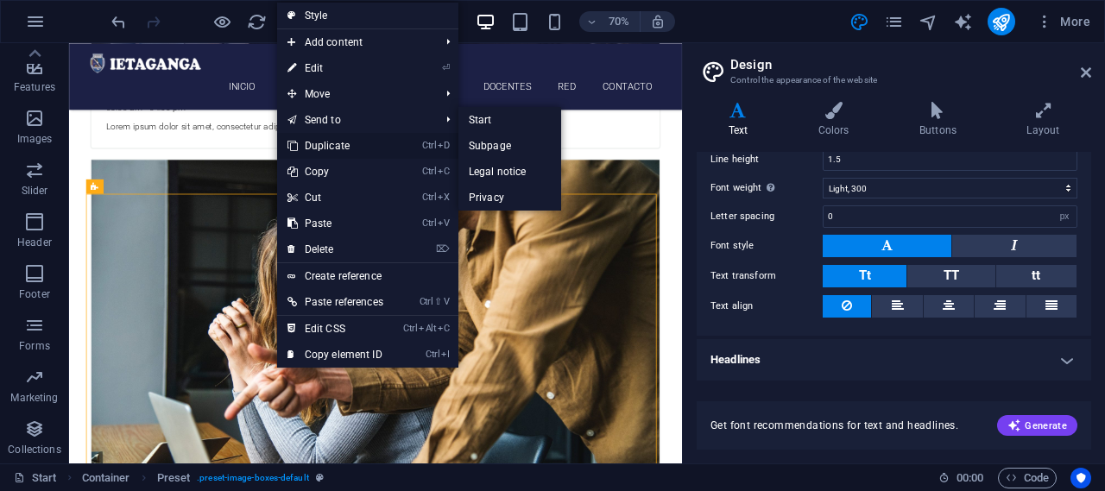
click at [338, 142] on link "Ctrl D Duplicate" at bounding box center [335, 146] width 117 height 26
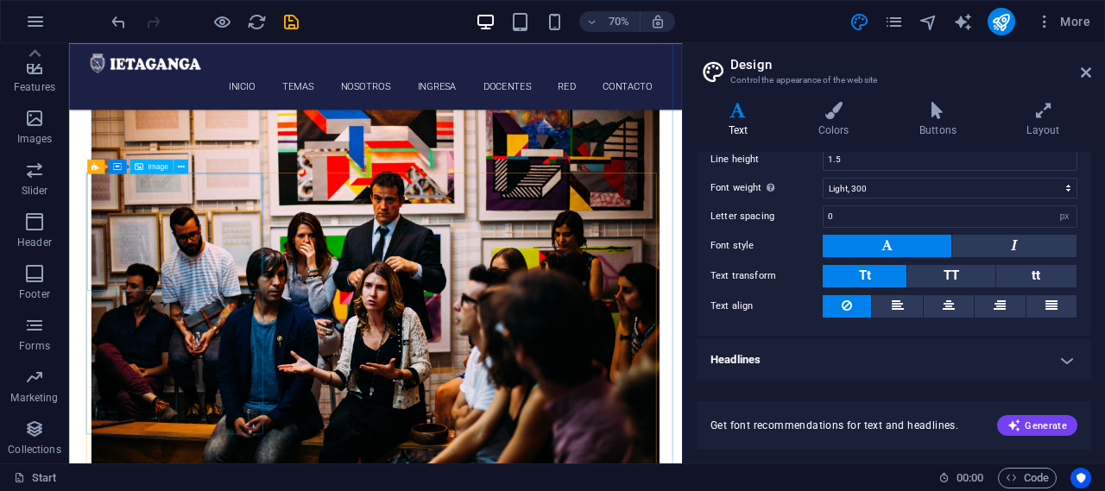
scroll to position [2183, 0]
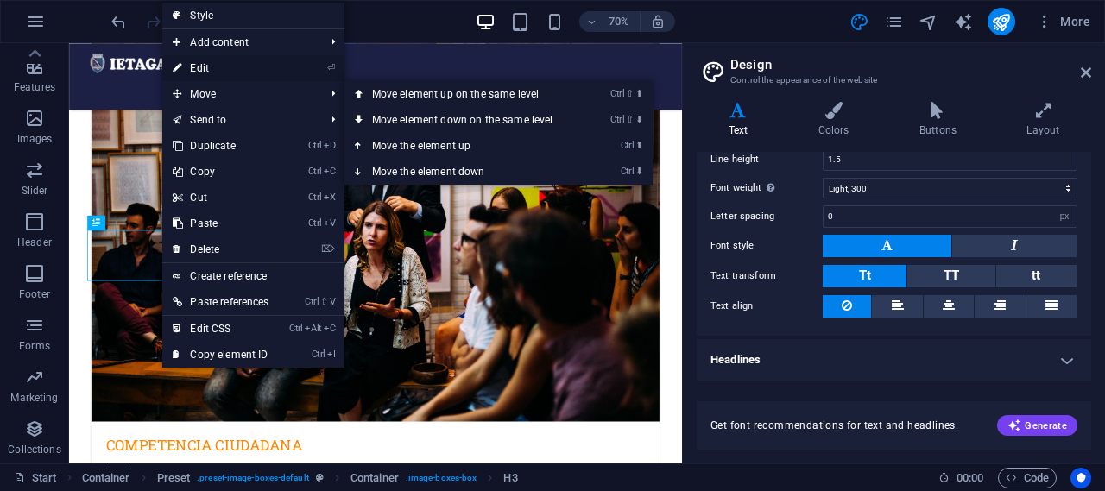
click at [220, 58] on link "⏎ Edit" at bounding box center [220, 68] width 117 height 26
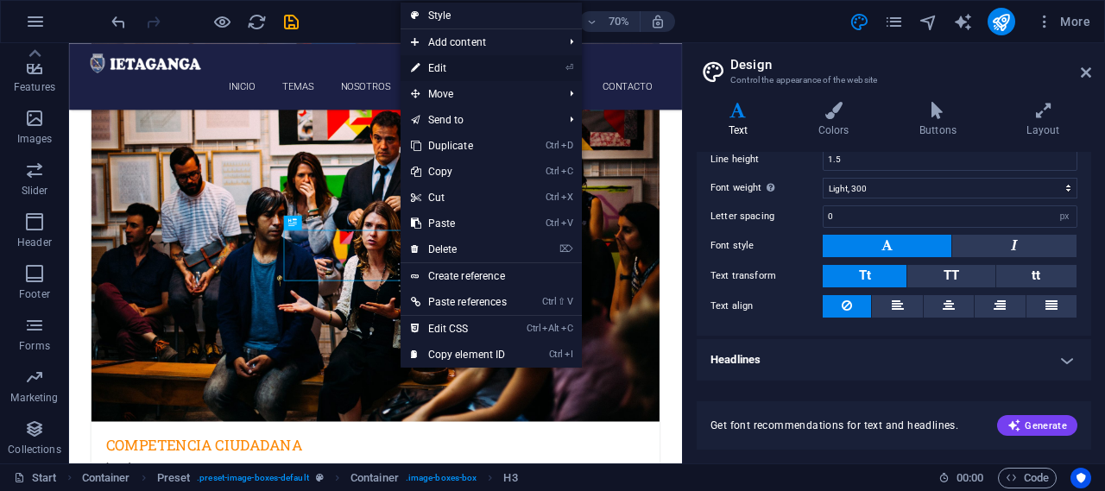
drag, startPoint x: 470, startPoint y: 60, endPoint x: 283, endPoint y: 189, distance: 227.0
click at [470, 60] on link "⏎ Edit" at bounding box center [458, 68] width 117 height 26
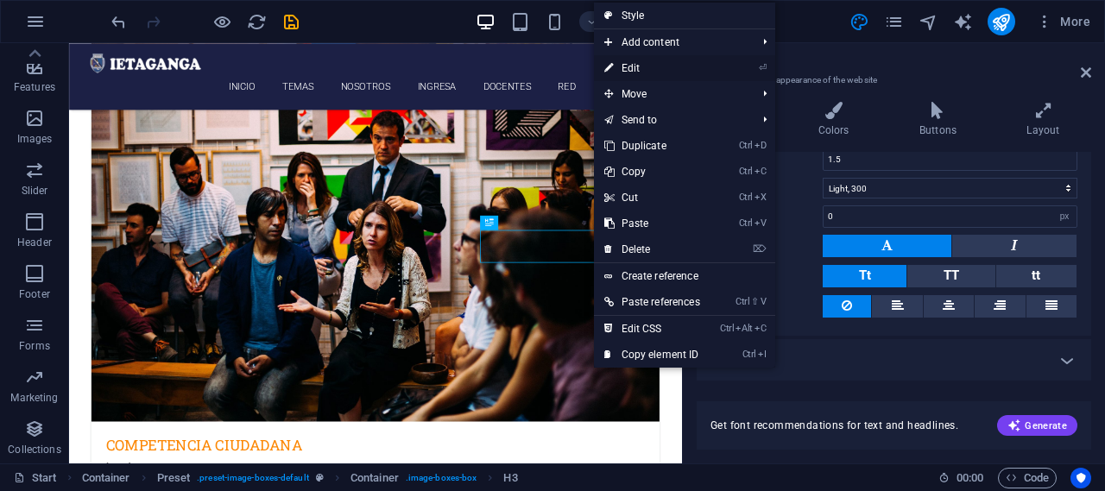
click at [650, 66] on link "⏎ Edit" at bounding box center [652, 68] width 117 height 26
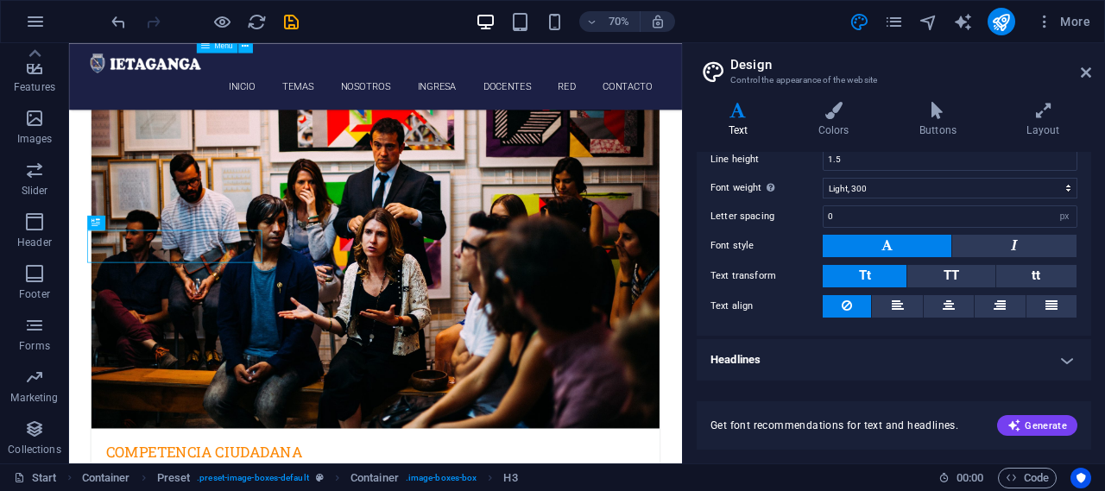
scroll to position [2558, 0]
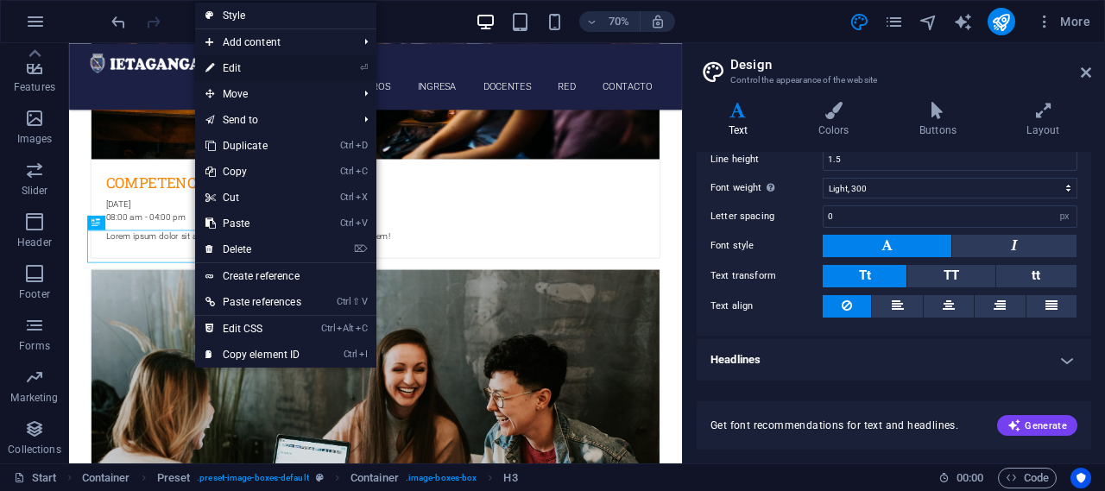
click at [268, 66] on link "⏎ Edit" at bounding box center [253, 68] width 117 height 26
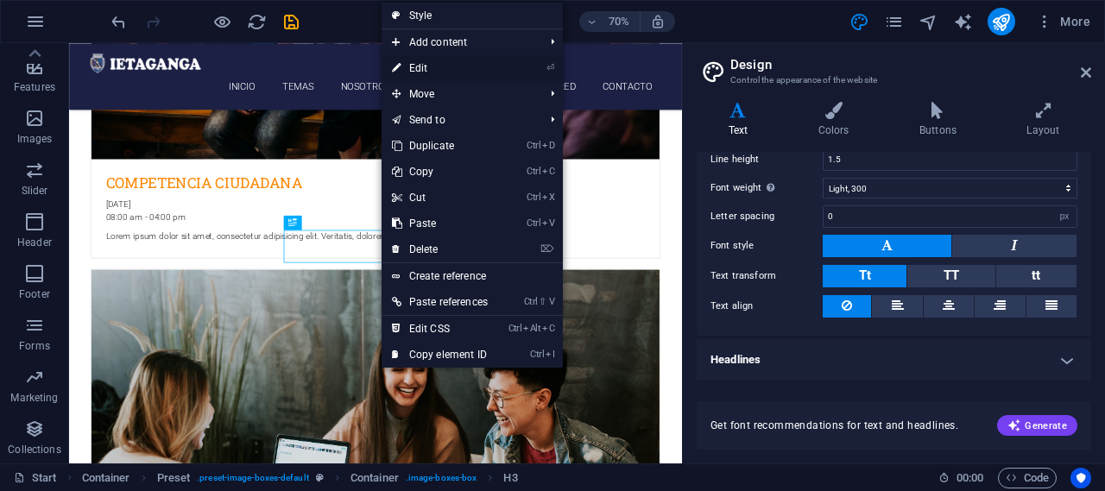
click at [444, 60] on link "⏎ Edit" at bounding box center [439, 68] width 117 height 26
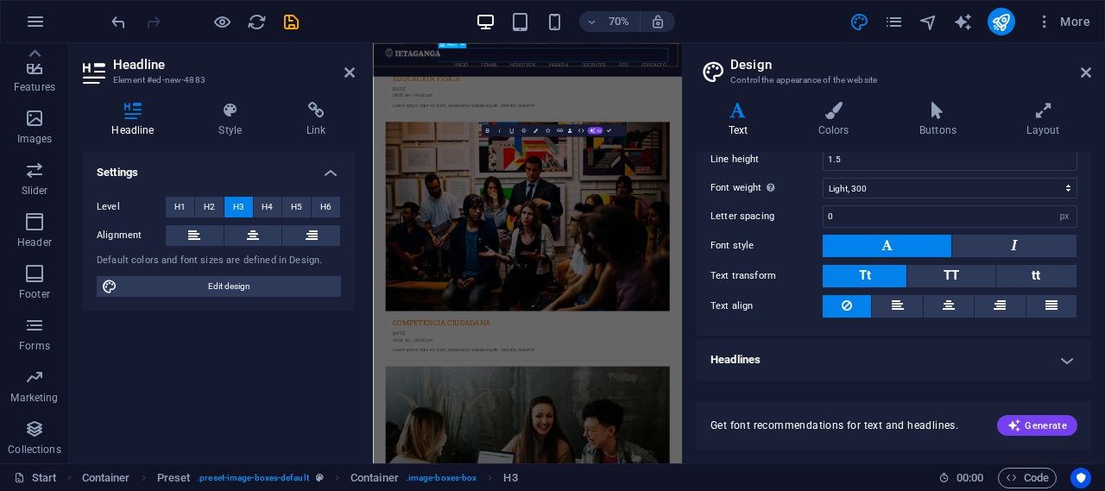
scroll to position [3158, 0]
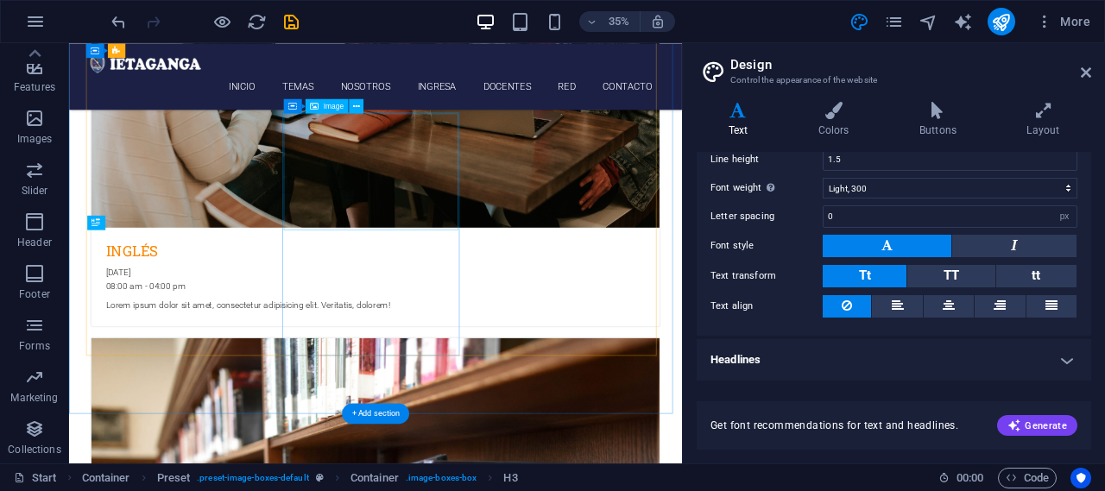
scroll to position [2558, 0]
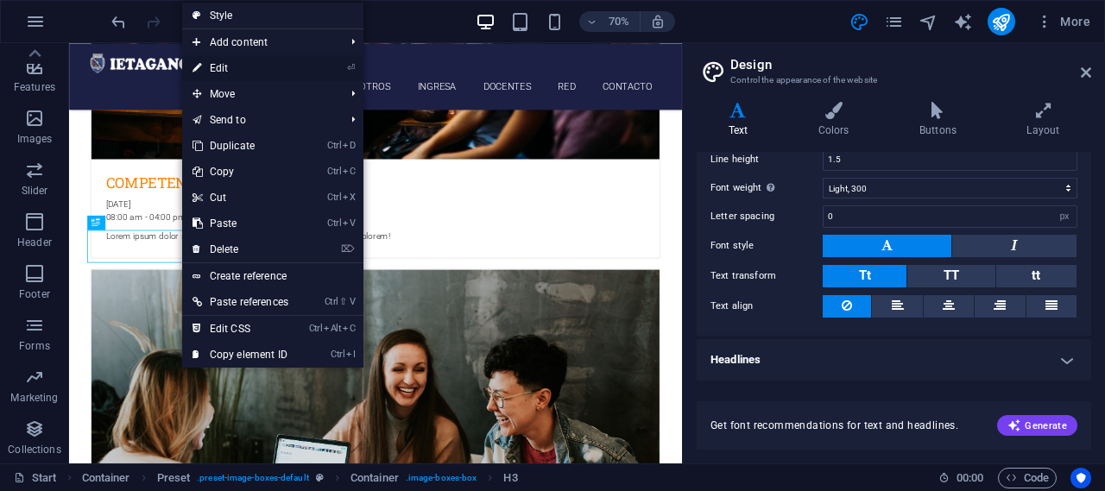
click at [216, 65] on link "⏎ Edit" at bounding box center [240, 68] width 117 height 26
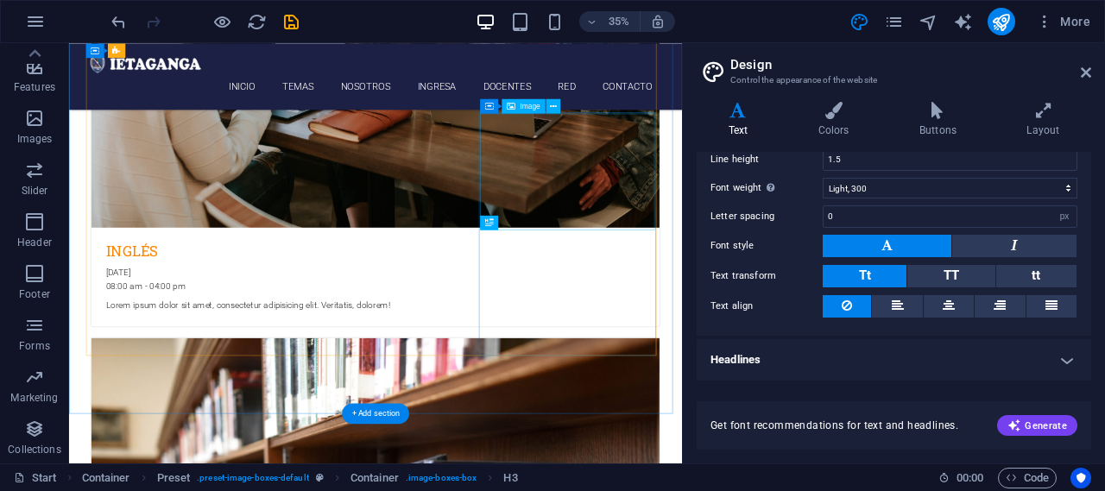
scroll to position [2558, 0]
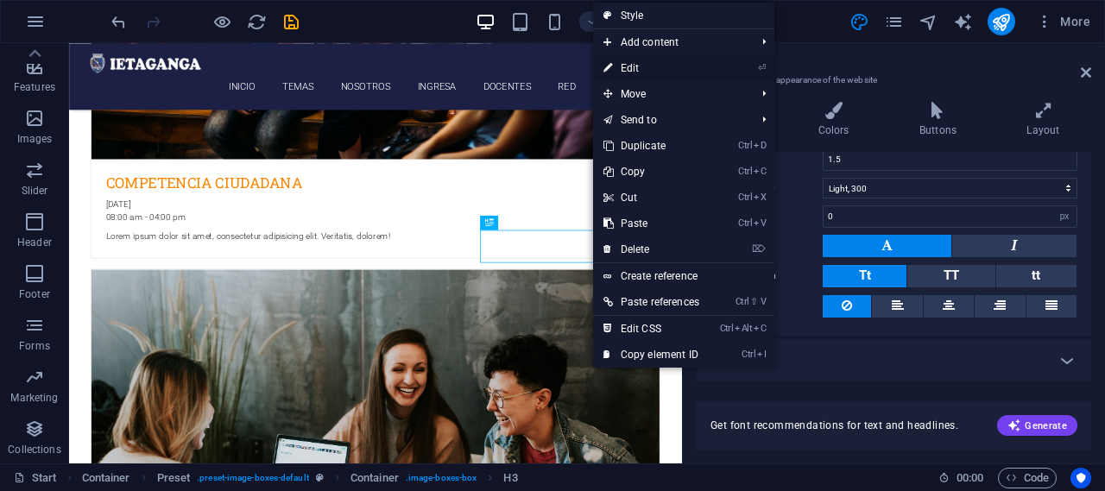
click at [646, 70] on link "⏎ Edit" at bounding box center [651, 68] width 117 height 26
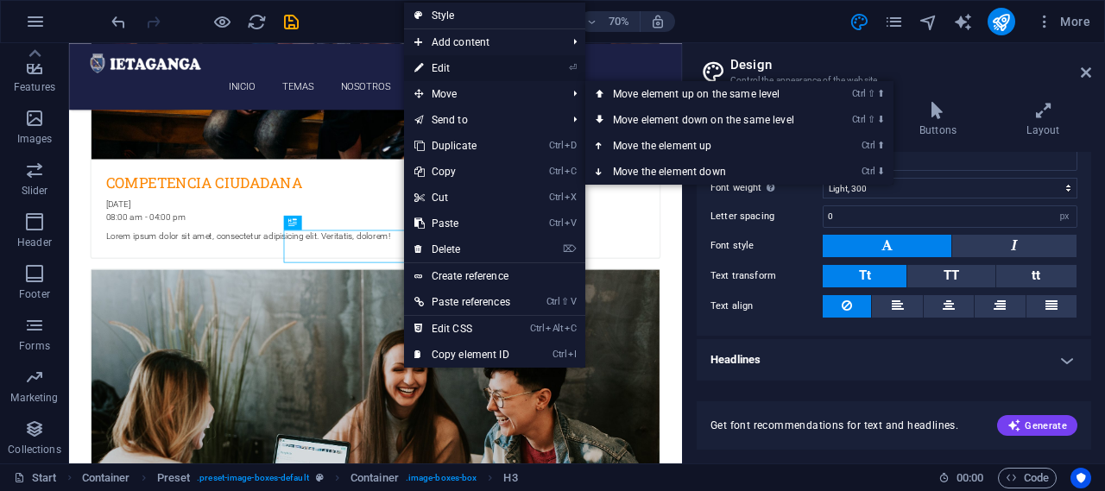
click at [461, 66] on link "⏎ Edit" at bounding box center [462, 68] width 117 height 26
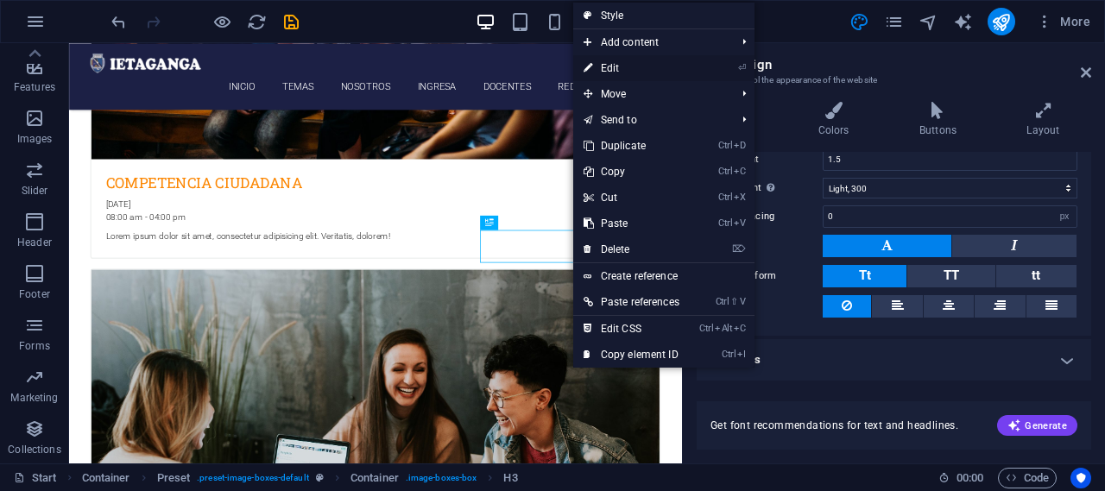
drag, startPoint x: 614, startPoint y: 65, endPoint x: 695, endPoint y: 71, distance: 80.5
click at [614, 65] on link "⏎ Edit" at bounding box center [631, 68] width 117 height 26
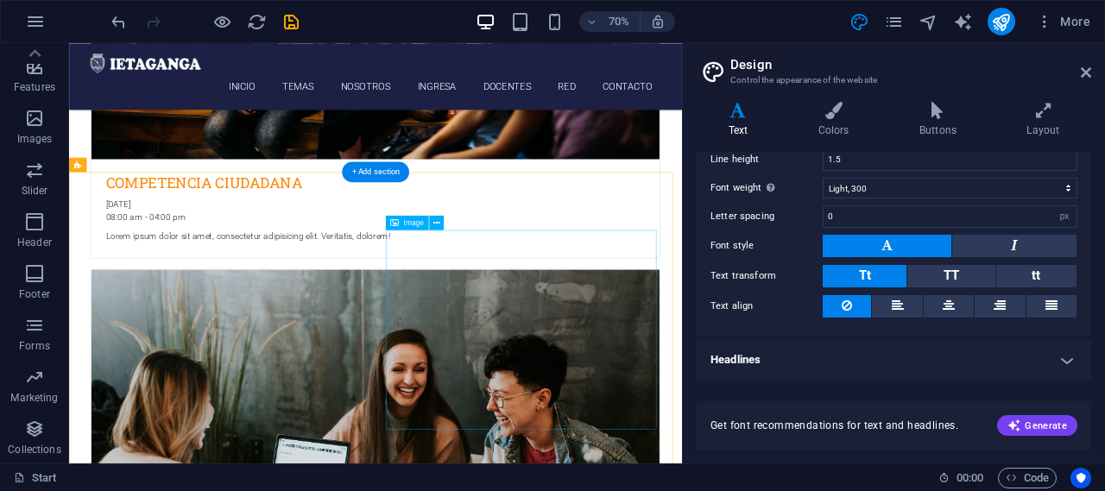
scroll to position [2990, 0]
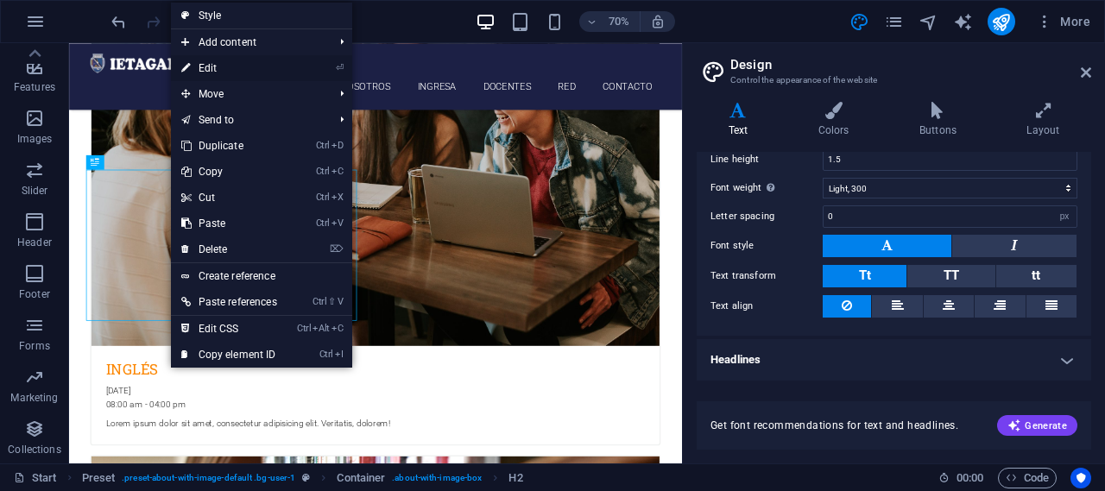
click at [249, 66] on link "⏎ Edit" at bounding box center [229, 68] width 117 height 26
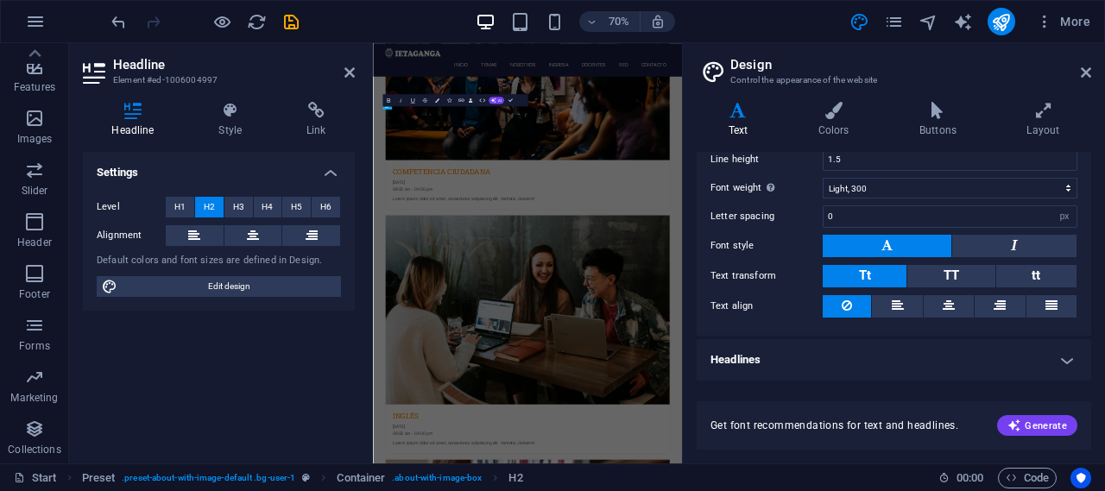
scroll to position [3589, 0]
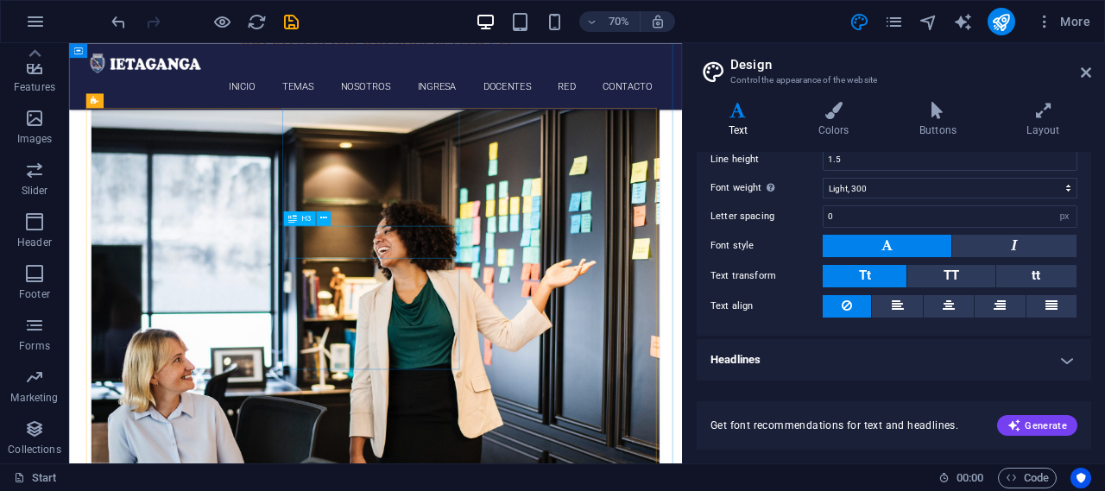
scroll to position [259, 0]
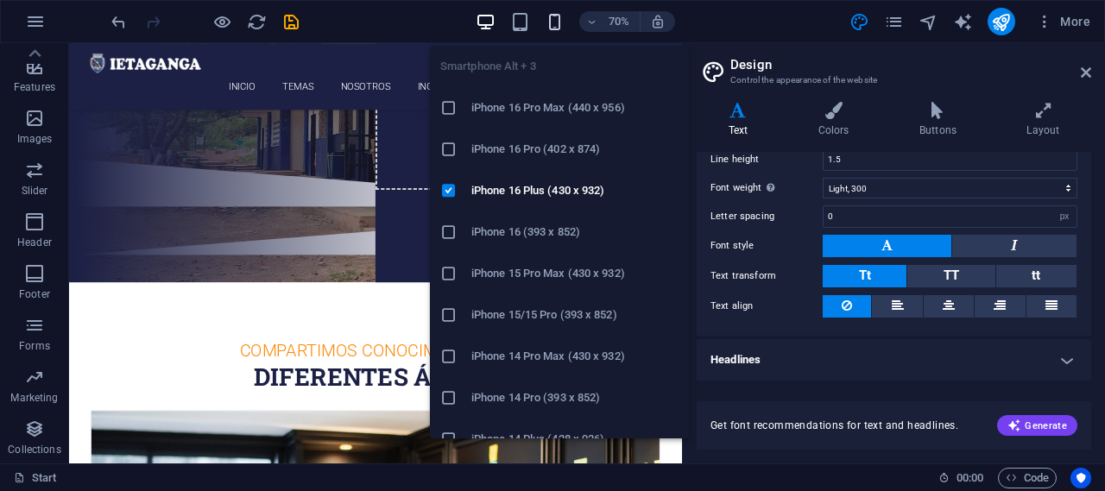
click at [551, 22] on icon "button" at bounding box center [555, 22] width 20 height 20
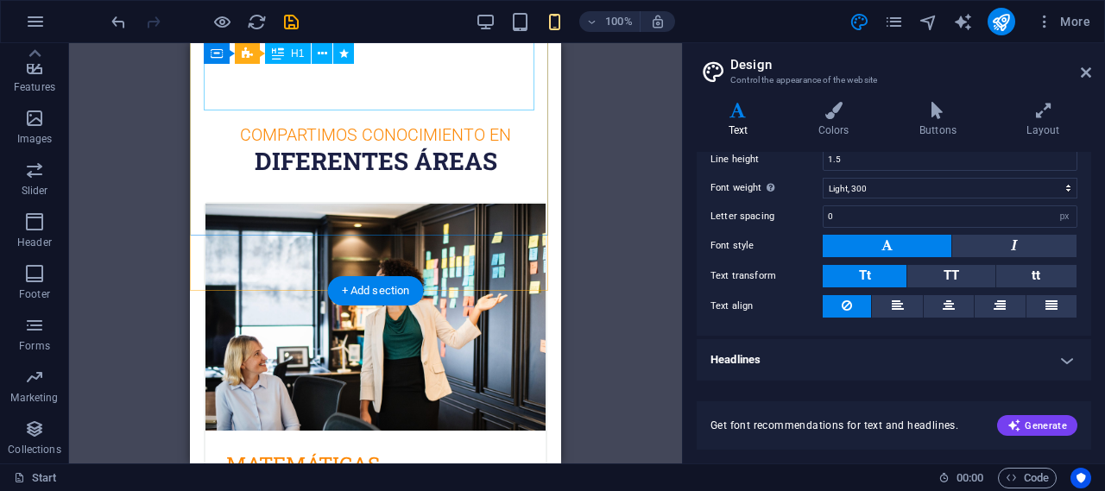
scroll to position [0, 0]
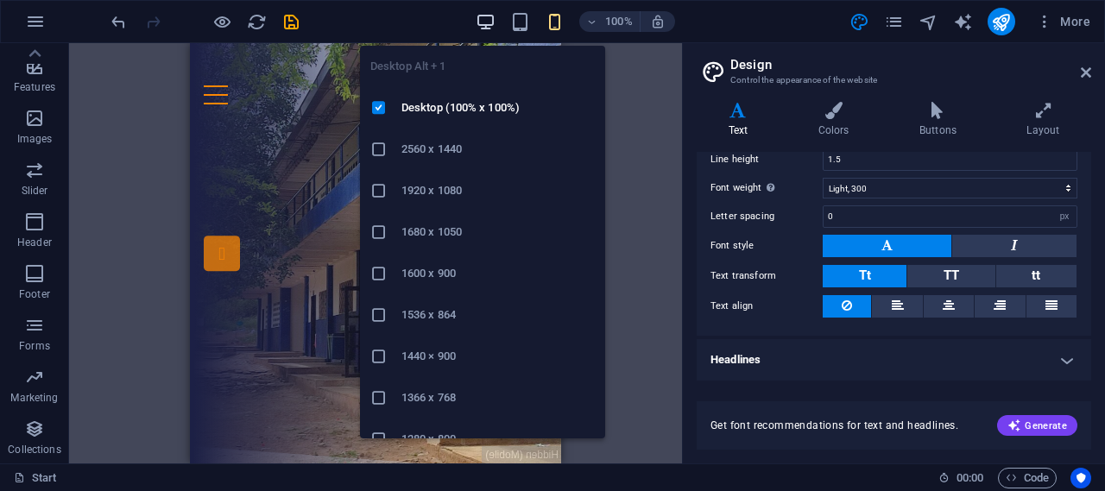
drag, startPoint x: 486, startPoint y: 21, endPoint x: 485, endPoint y: 29, distance: 8.7
click at [486, 21] on icon "button" at bounding box center [486, 22] width 20 height 20
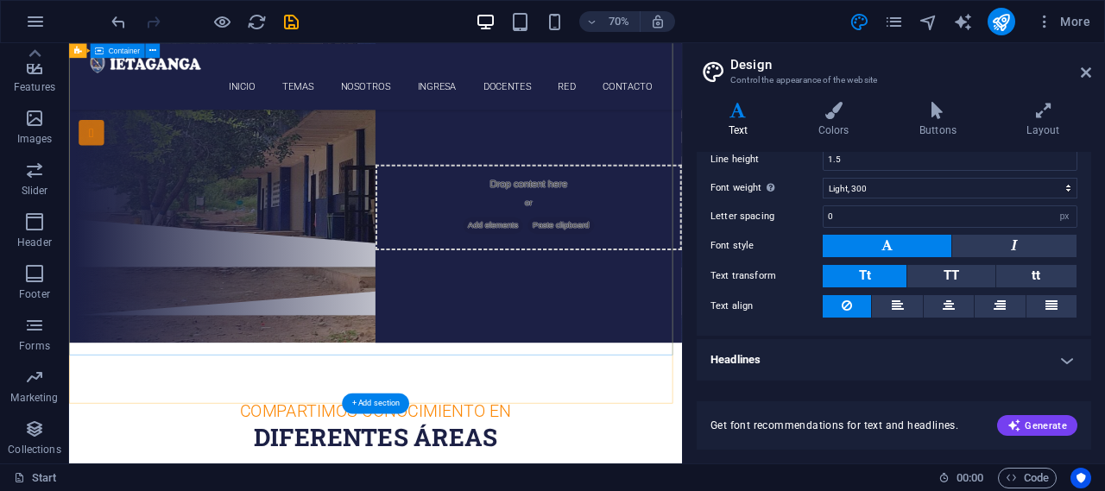
scroll to position [86, 0]
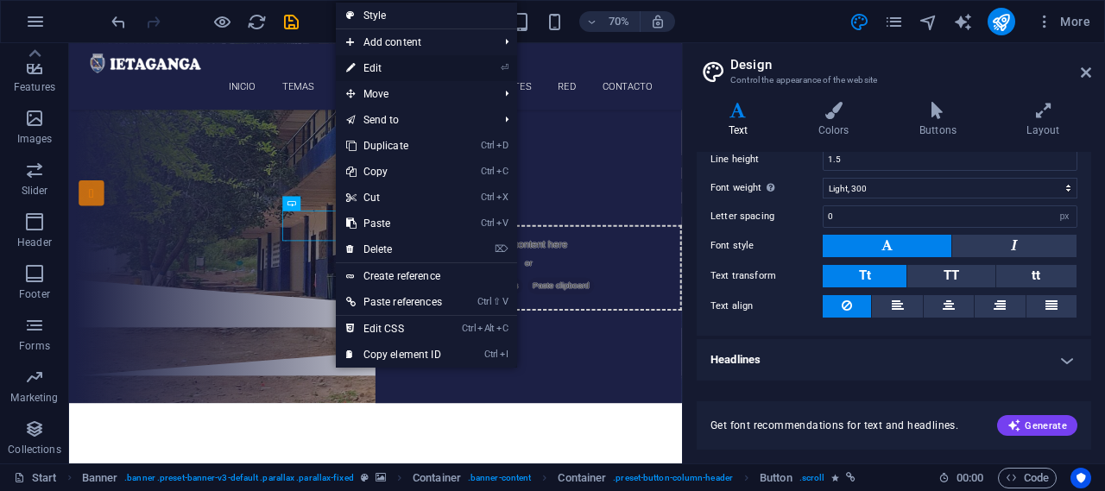
click at [380, 62] on link "⏎ Edit" at bounding box center [394, 68] width 117 height 26
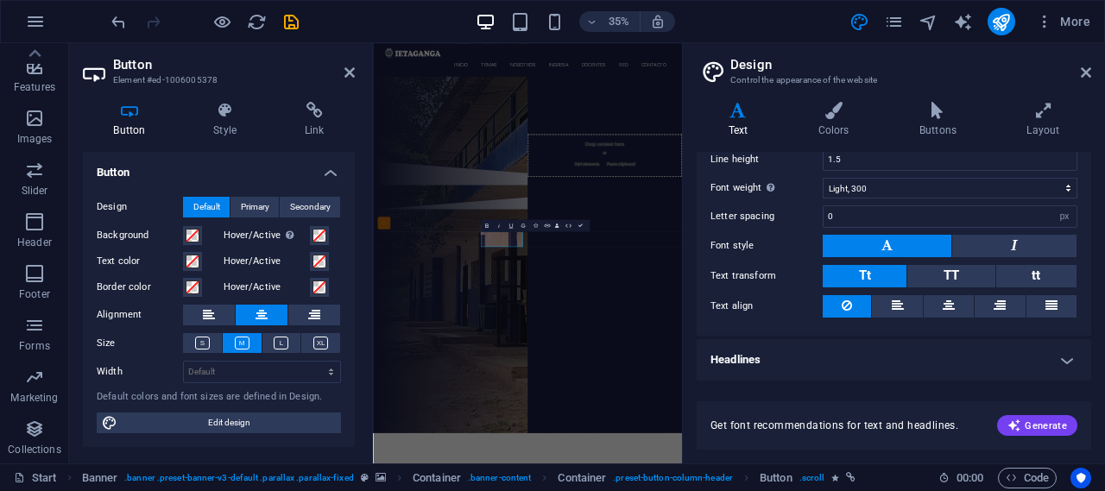
click at [390, 19] on div "35% More" at bounding box center [602, 22] width 989 height 28
click at [838, 381] on div "¿ ESTÁS LISTO PARA APRENDER Y ENTENDER TU ENTORNO? ESTUDIA EN EL [GEOGRAPHIC_DA…" at bounding box center [814, 169] width 883 height 424
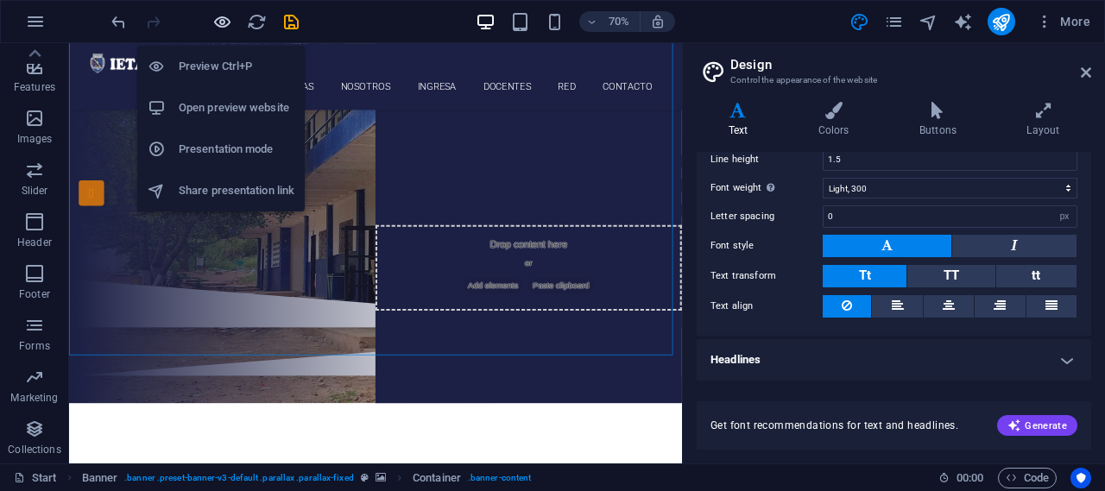
click at [218, 22] on icon "button" at bounding box center [222, 22] width 20 height 20
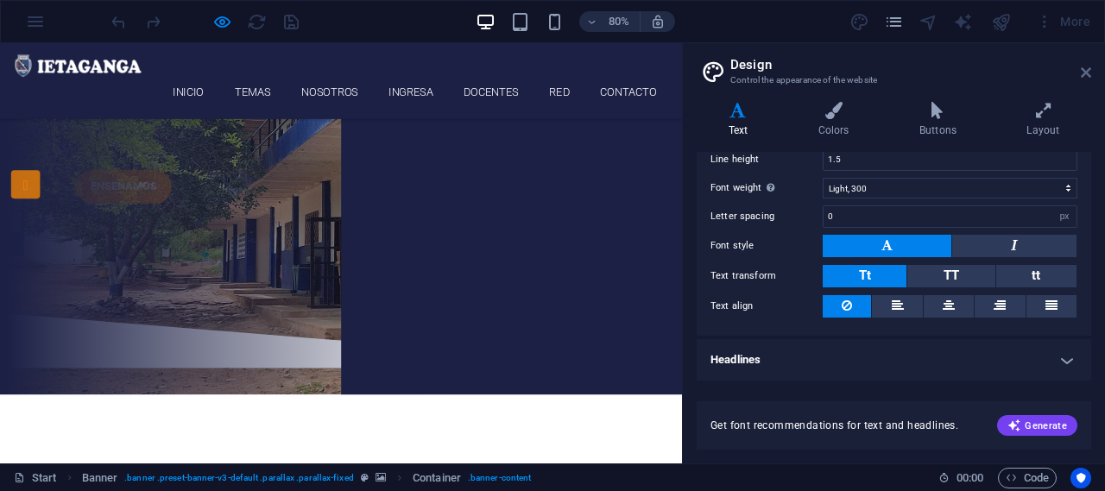
click at [1087, 71] on icon at bounding box center [1086, 73] width 10 height 14
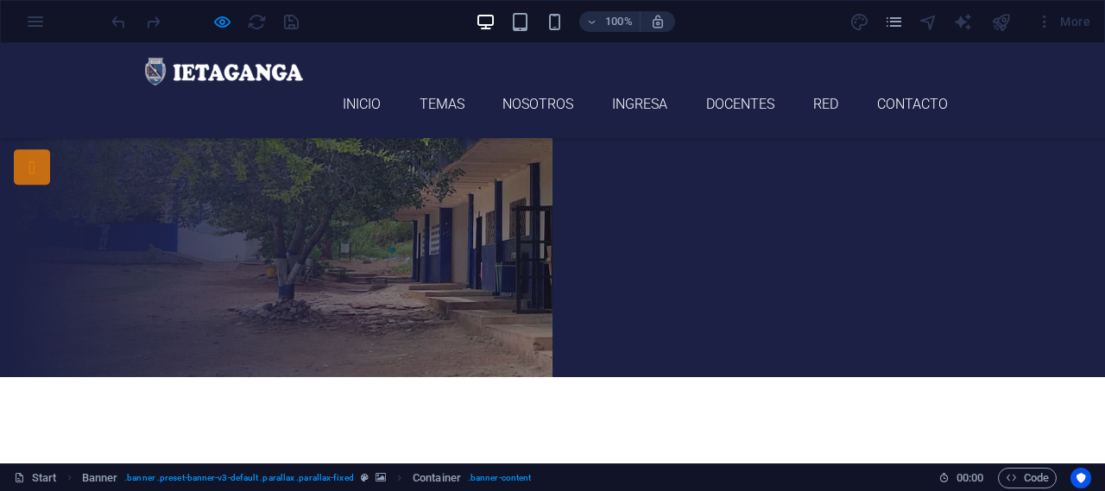
click at [493, 216] on link "ENSEÑAMOS" at bounding box center [552, 222] width 119 height 43
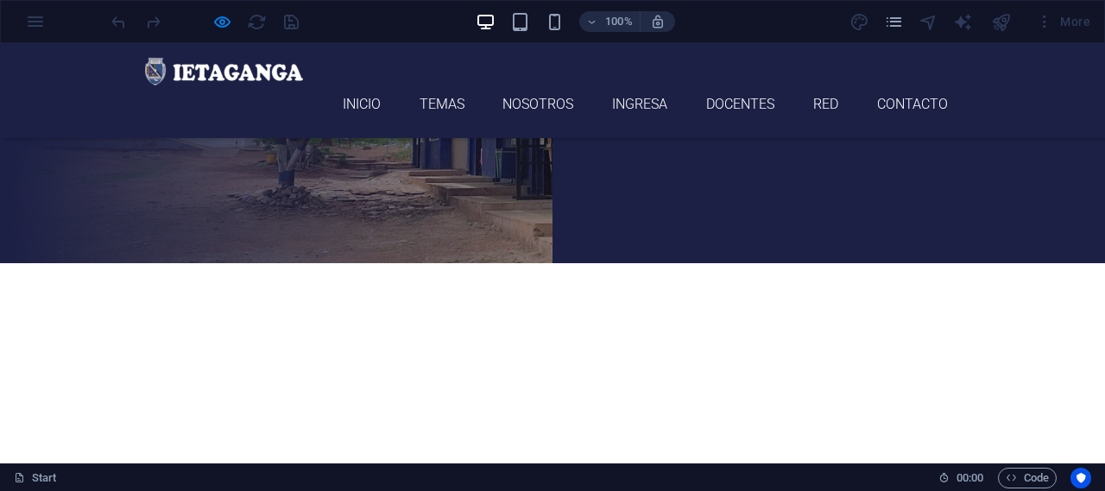
scroll to position [114, 0]
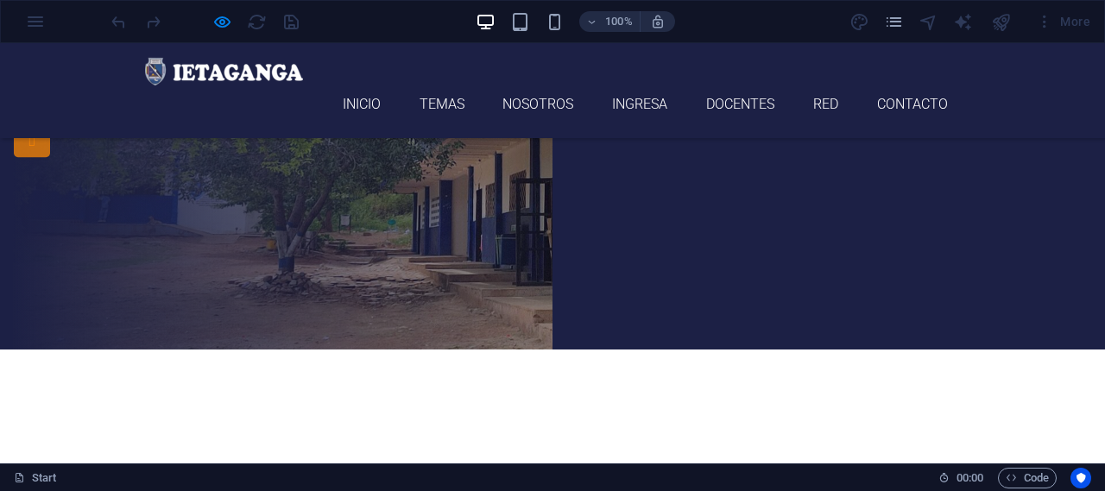
click at [493, 193] on link "ENSEÑAMOS" at bounding box center [552, 194] width 119 height 43
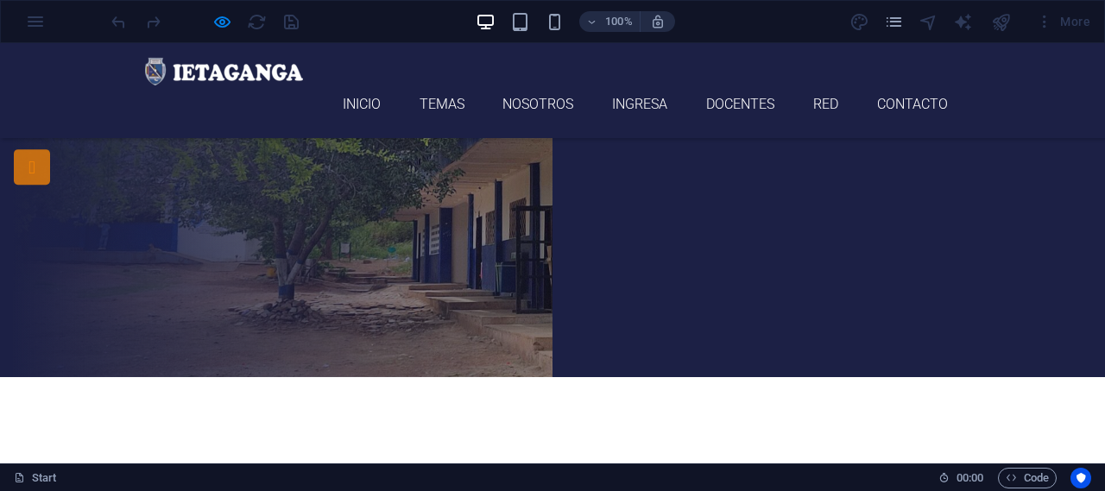
scroll to position [0, 0]
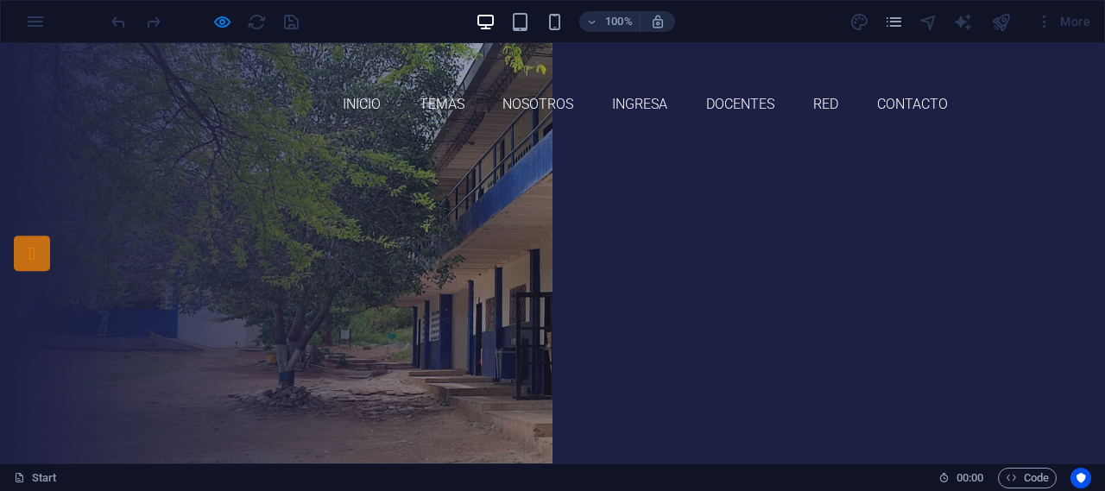
click at [493, 318] on link "ENSEÑAMOS" at bounding box center [552, 337] width 119 height 43
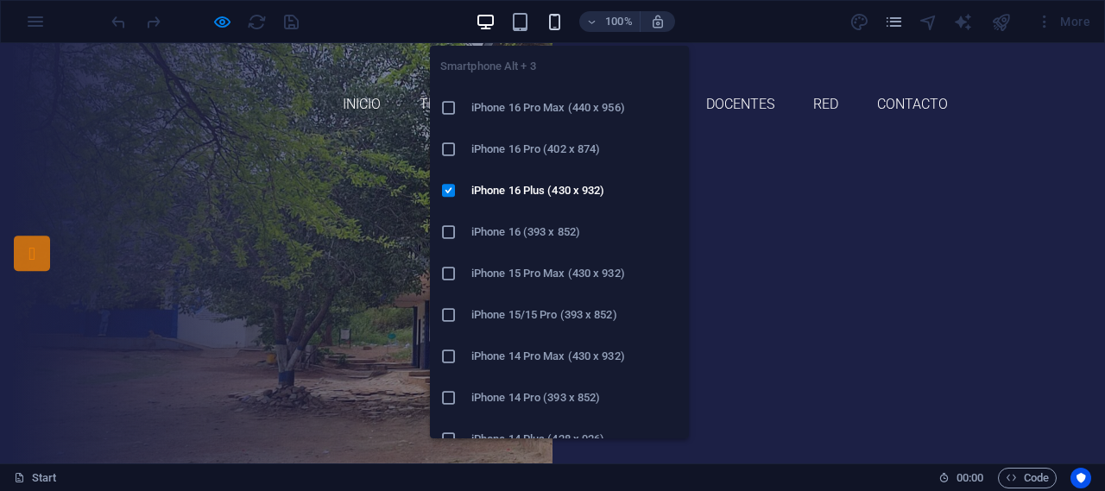
click at [550, 25] on icon "button" at bounding box center [555, 22] width 20 height 20
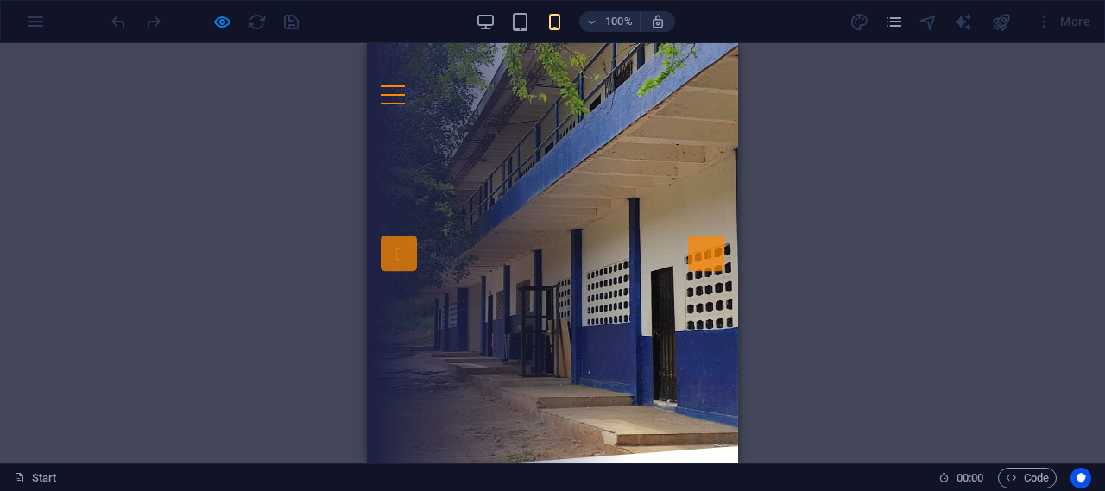
click at [500, 320] on link "ENSEÑAMOS" at bounding box center [559, 322] width 119 height 43
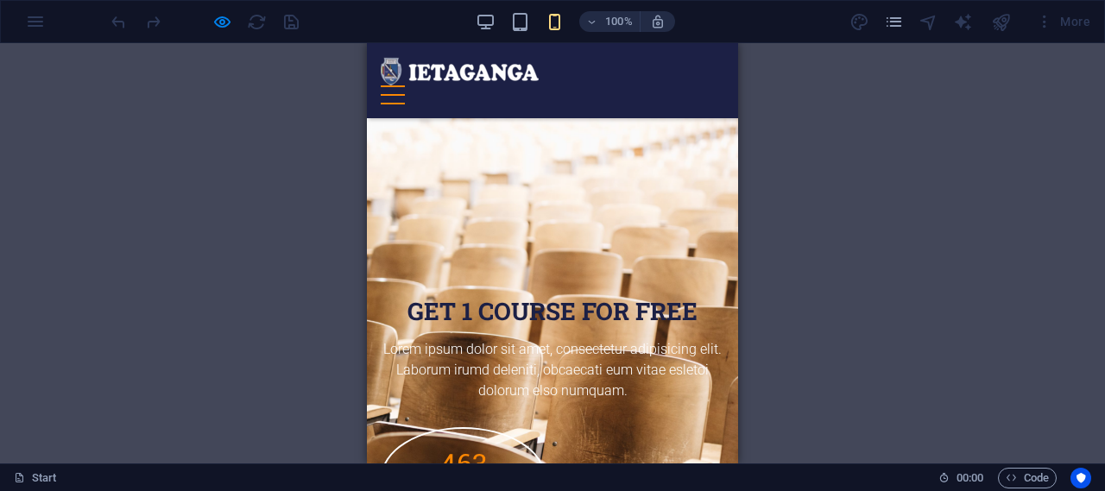
scroll to position [10815, 0]
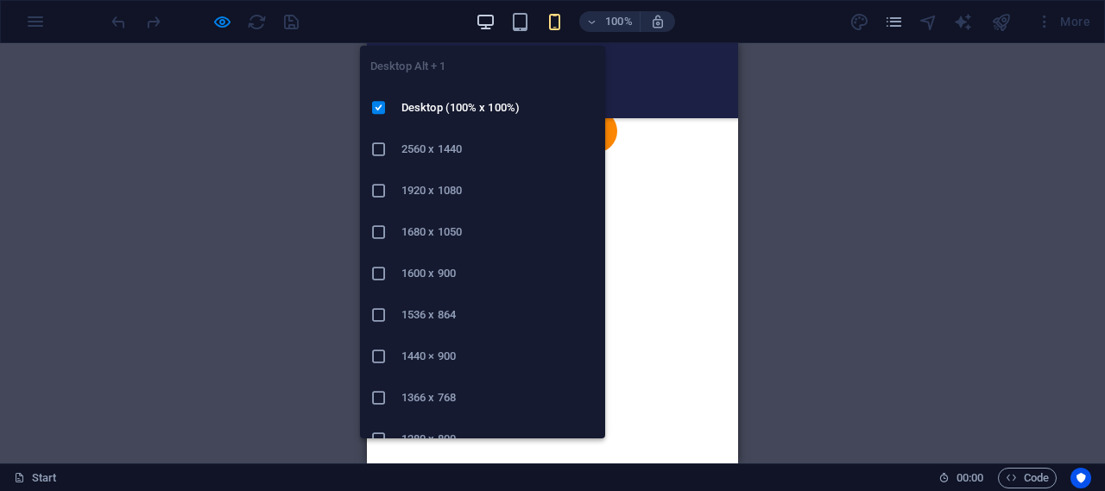
click at [482, 19] on icon "button" at bounding box center [486, 22] width 20 height 20
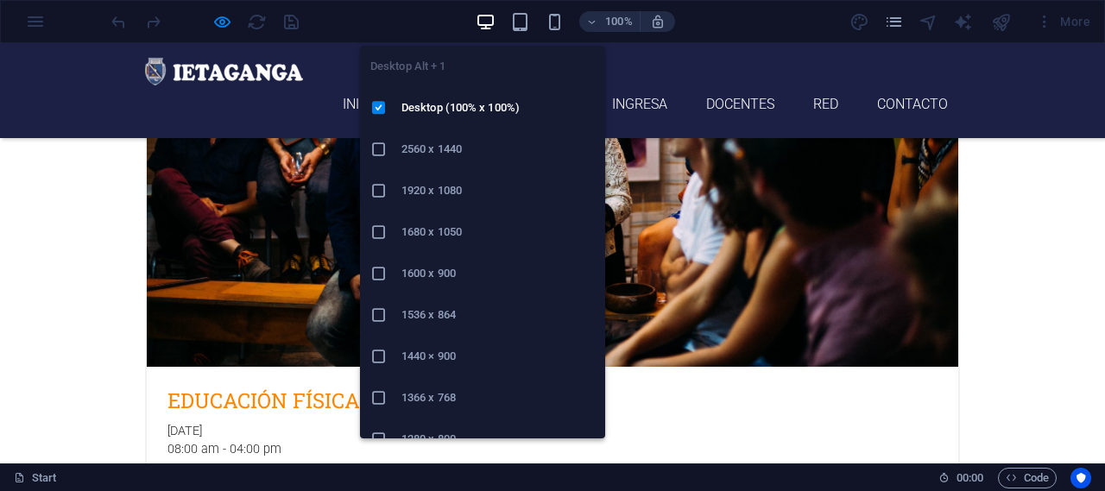
scroll to position [7199, 0]
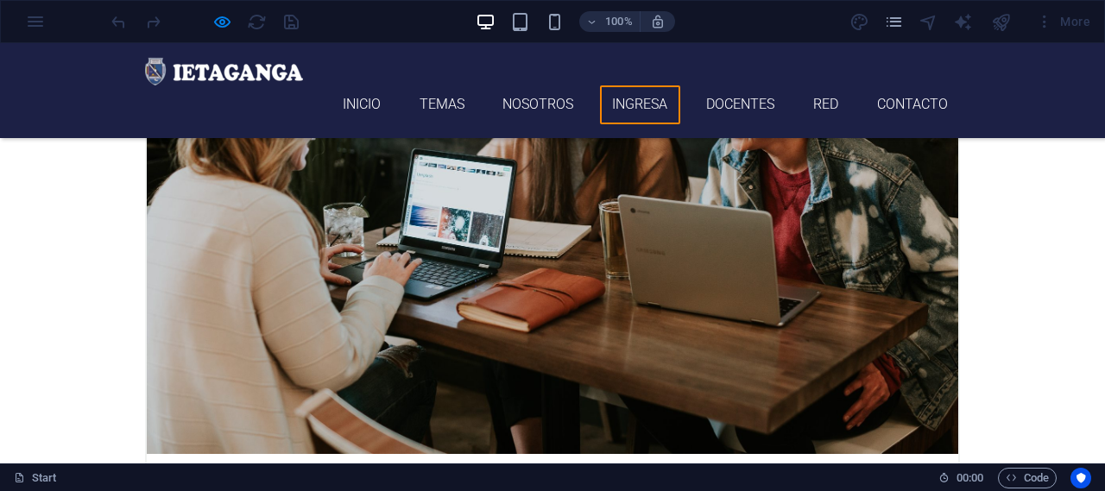
click at [645, 85] on link "Ingresa" at bounding box center [640, 104] width 80 height 39
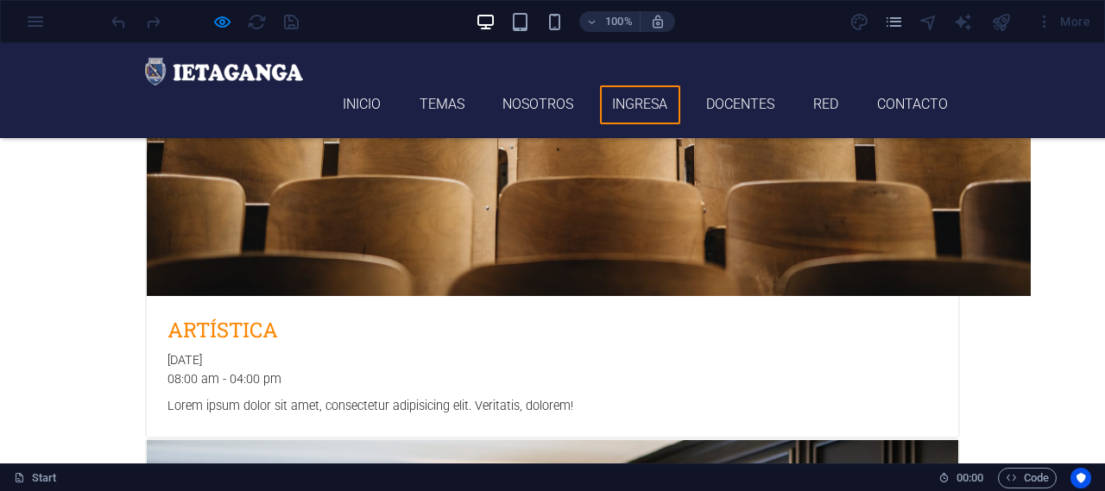
scroll to position [4540, 0]
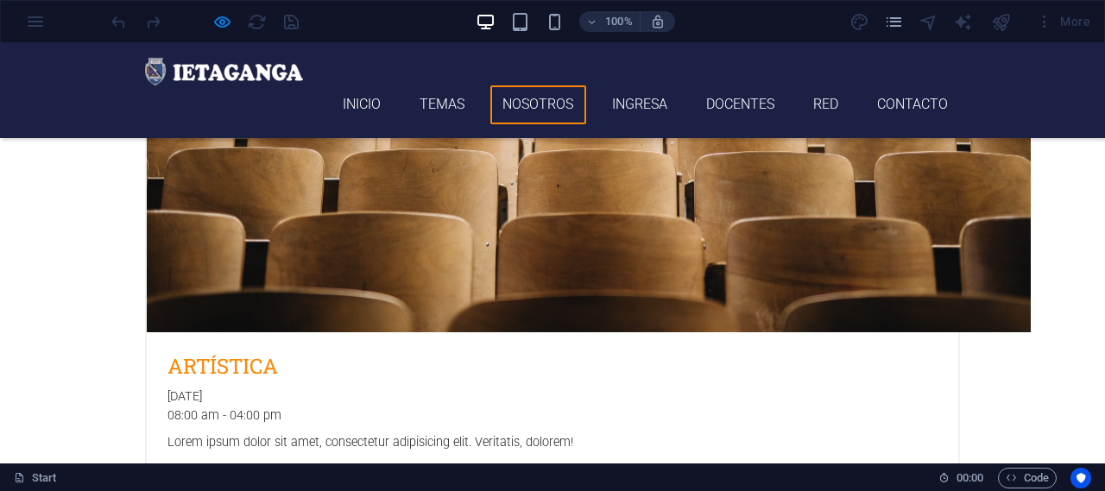
click at [547, 85] on link "Nosotros" at bounding box center [538, 104] width 96 height 39
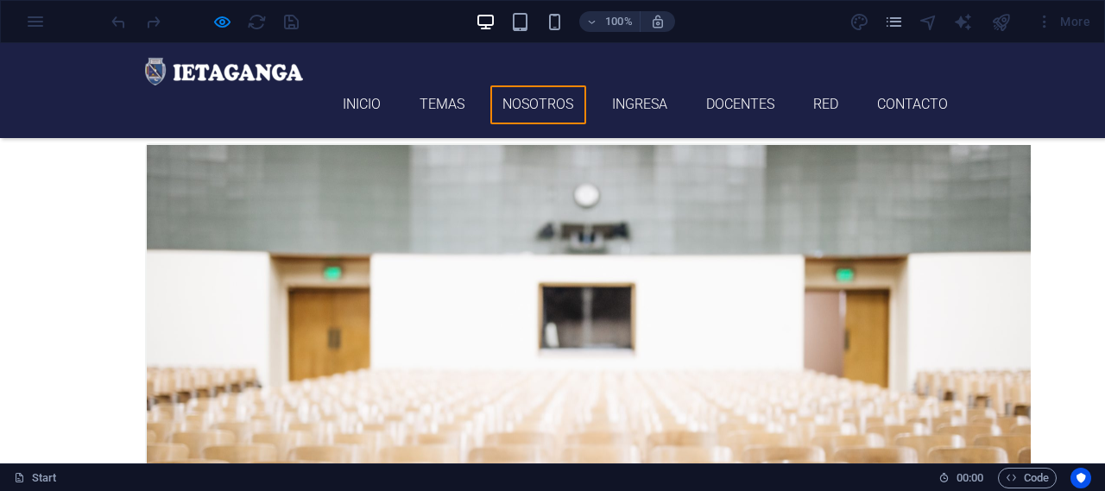
scroll to position [4131, 0]
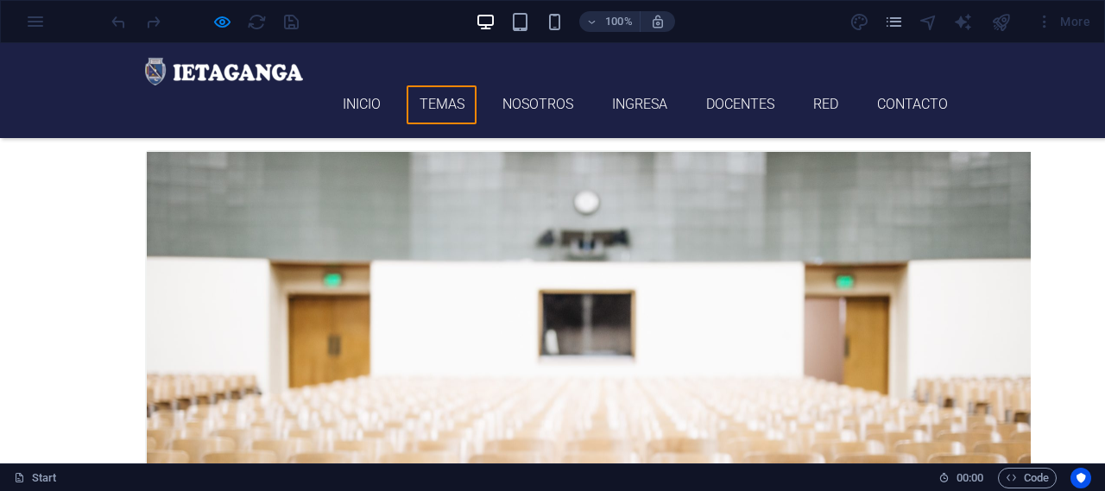
click at [441, 85] on link "Temas" at bounding box center [442, 104] width 70 height 39
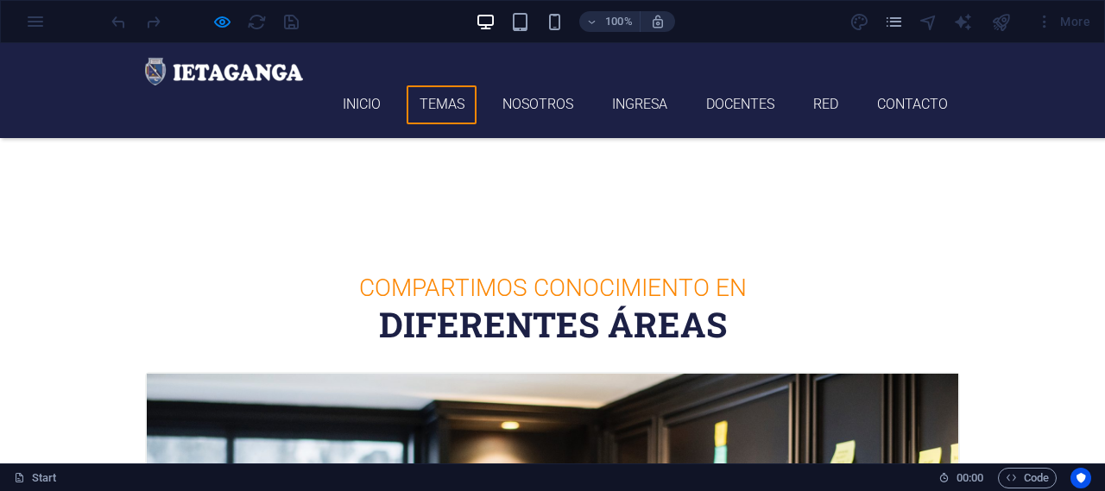
scroll to position [373, 0]
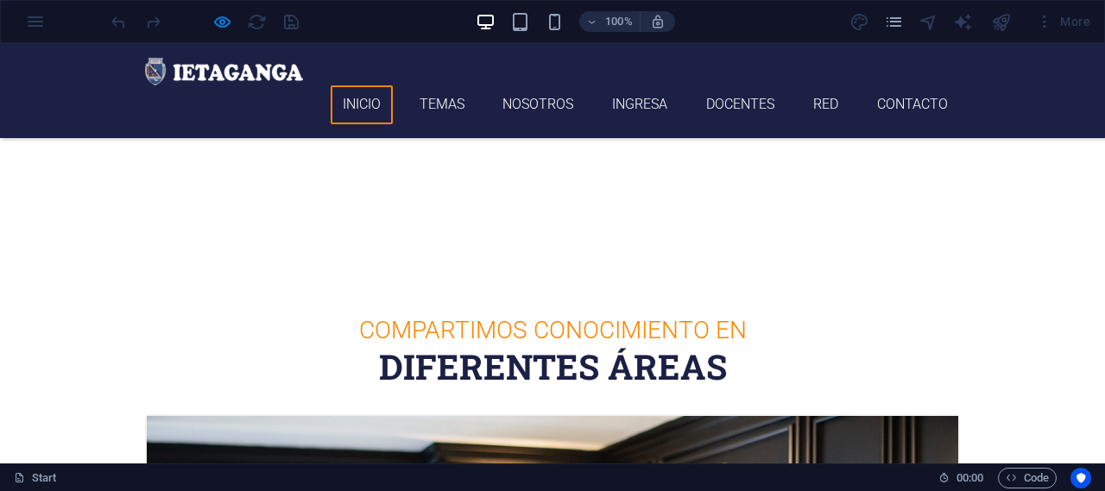
click at [352, 85] on link "Inicio" at bounding box center [362, 104] width 63 height 39
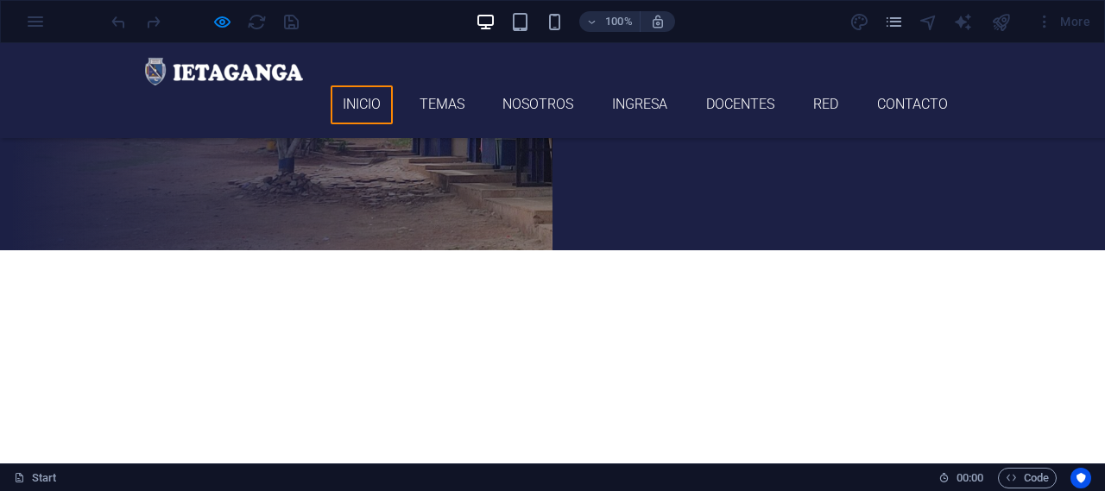
scroll to position [0, 0]
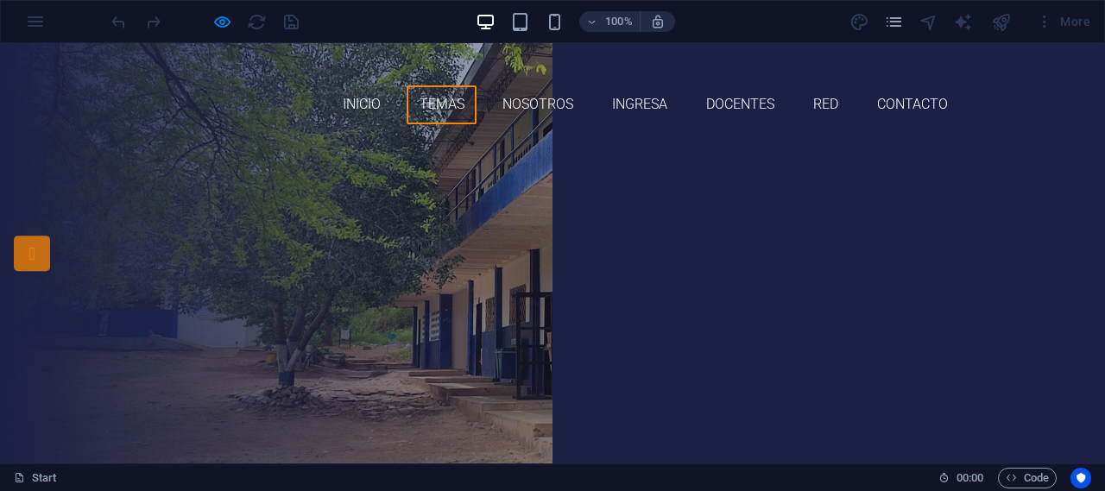
click at [428, 85] on link "Temas" at bounding box center [442, 104] width 70 height 39
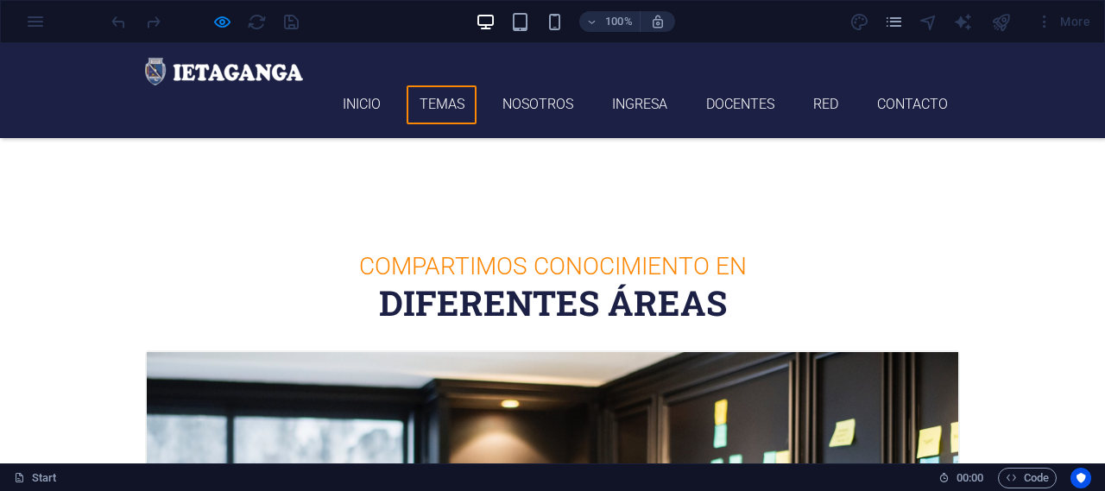
scroll to position [373, 0]
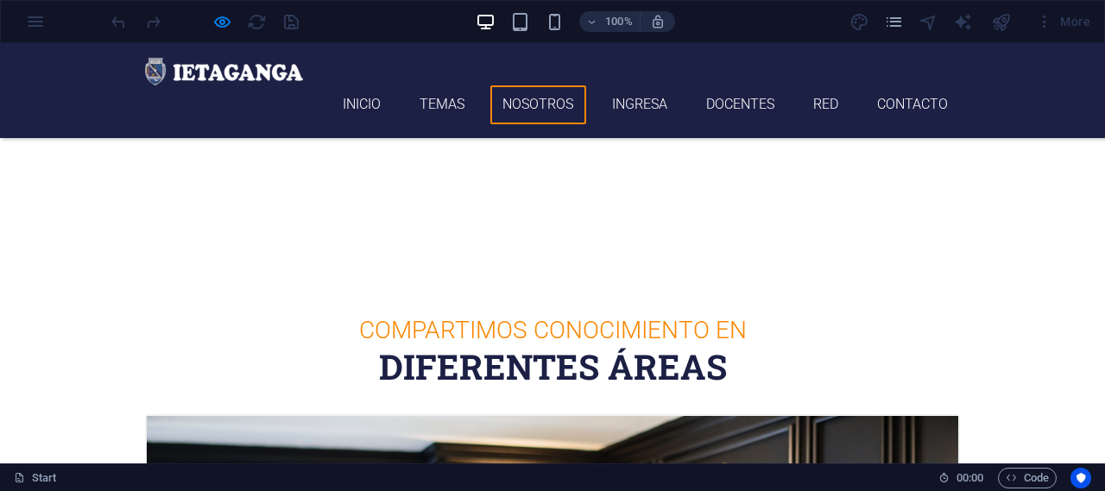
click at [521, 85] on link "Nosotros" at bounding box center [538, 104] width 96 height 39
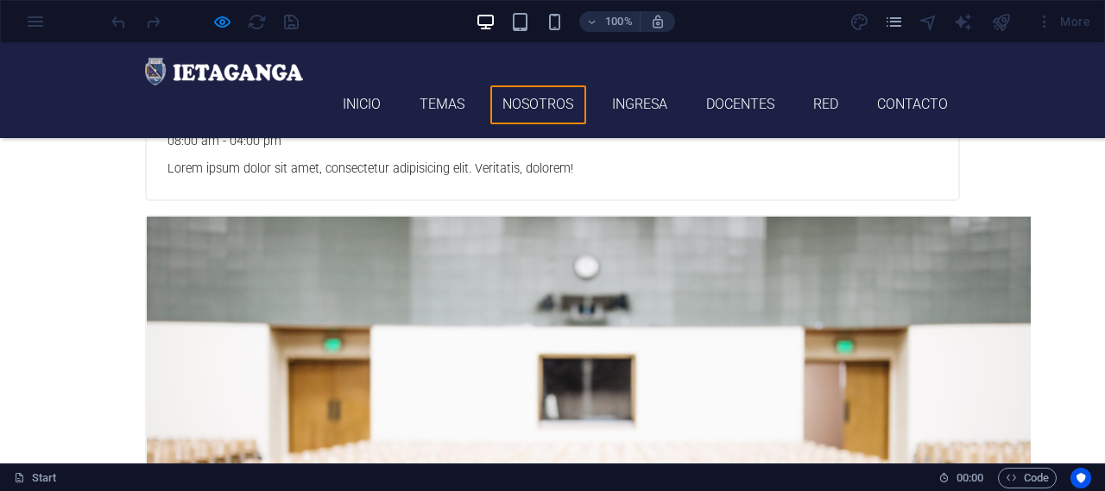
scroll to position [4131, 0]
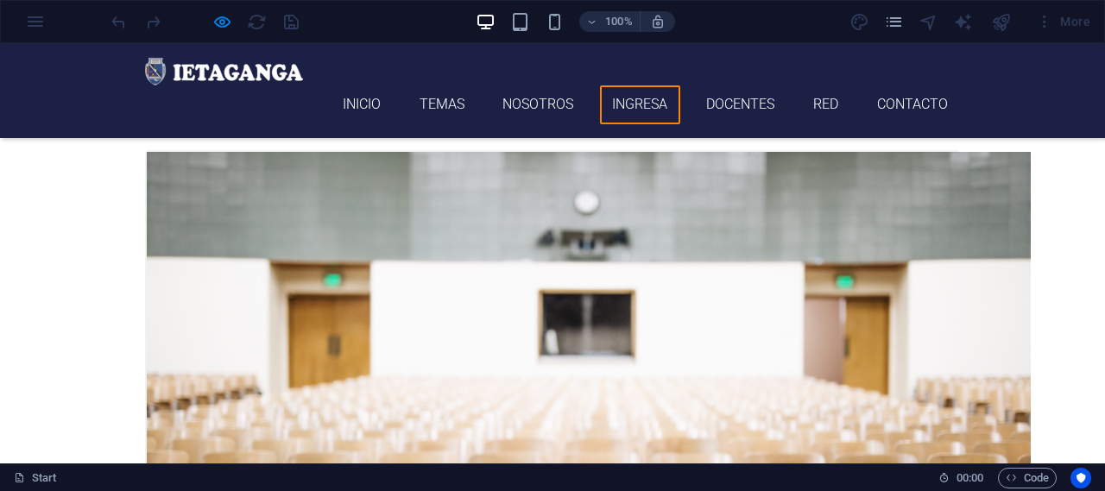
click at [640, 85] on link "Ingresa" at bounding box center [640, 104] width 80 height 39
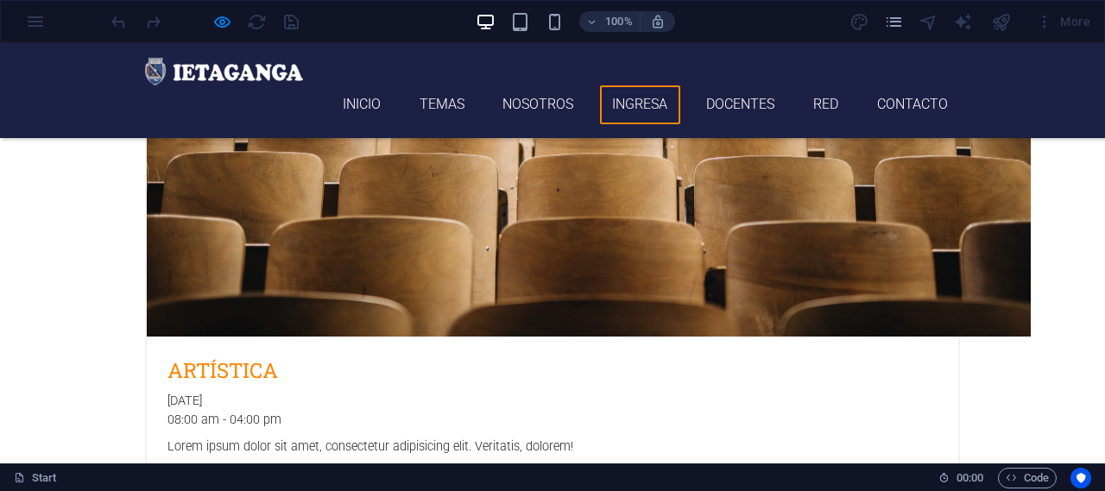
scroll to position [4540, 0]
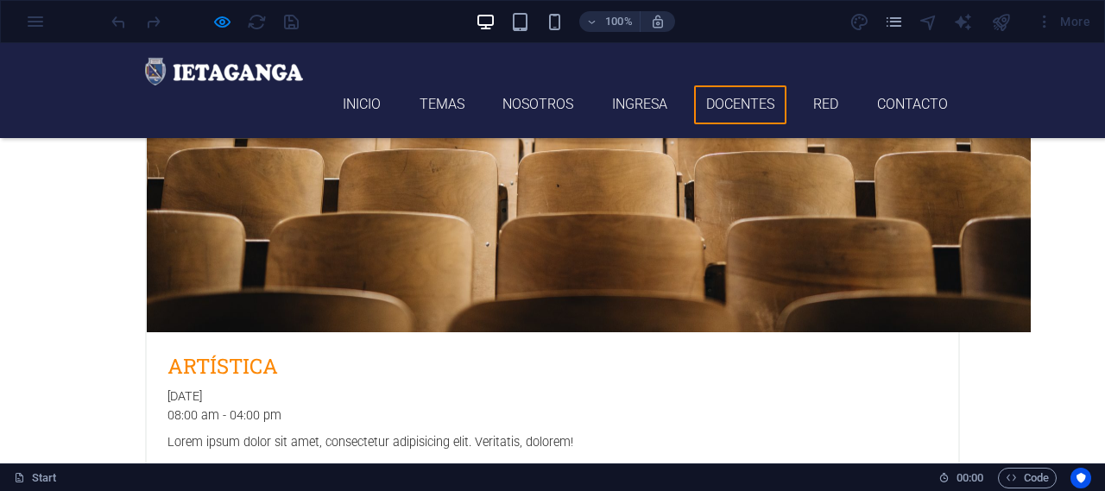
click at [730, 85] on link "Docentes" at bounding box center [740, 104] width 93 height 39
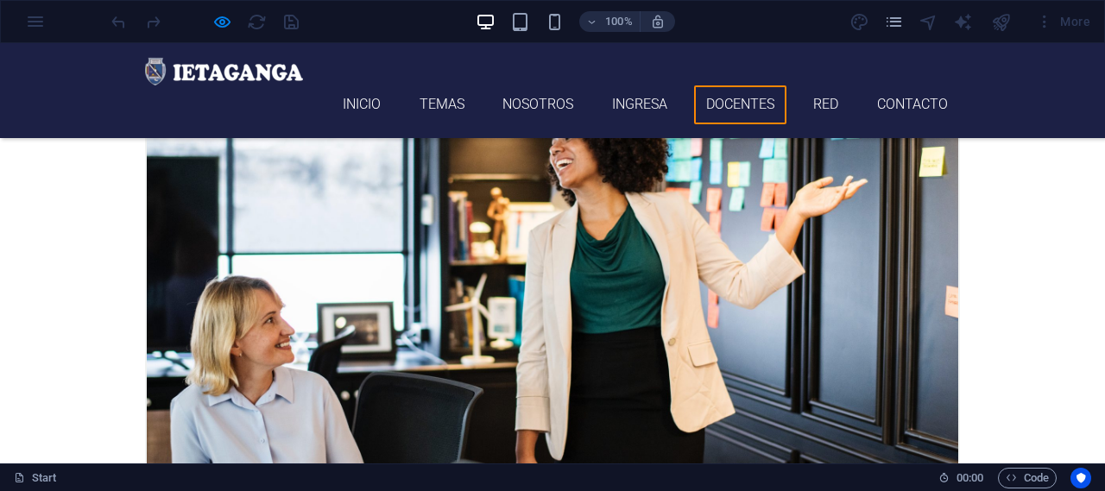
scroll to position [5067, 0]
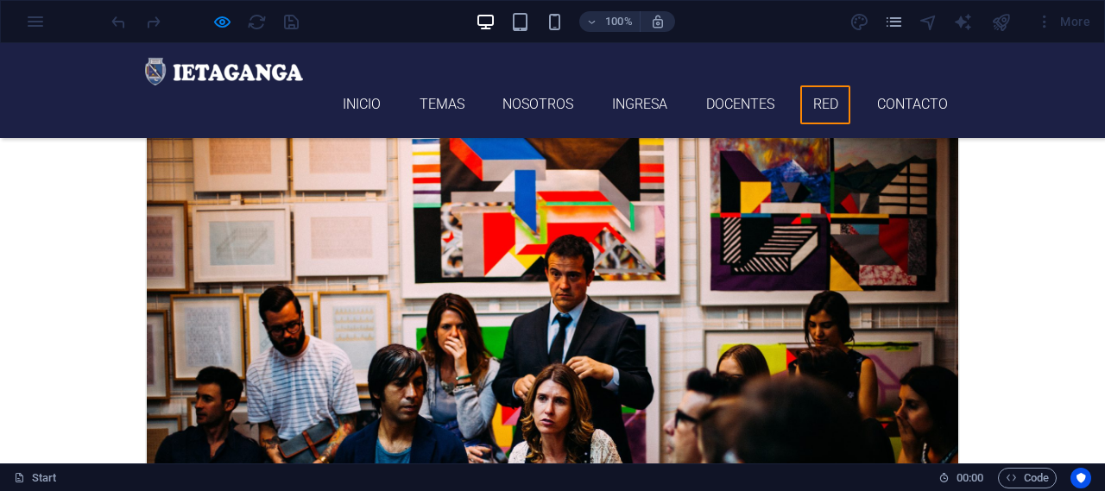
click at [814, 85] on link "Red" at bounding box center [825, 104] width 50 height 39
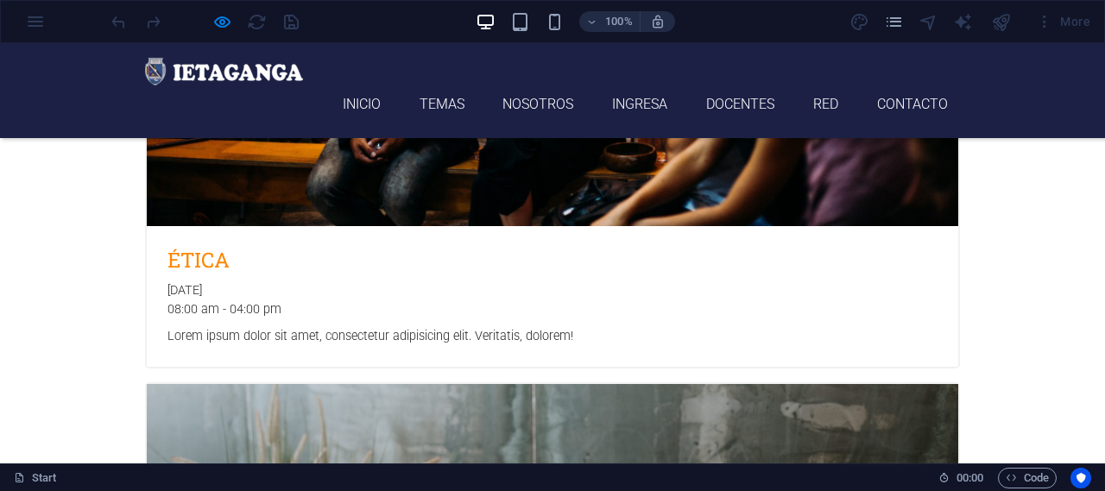
scroll to position [6901, 0]
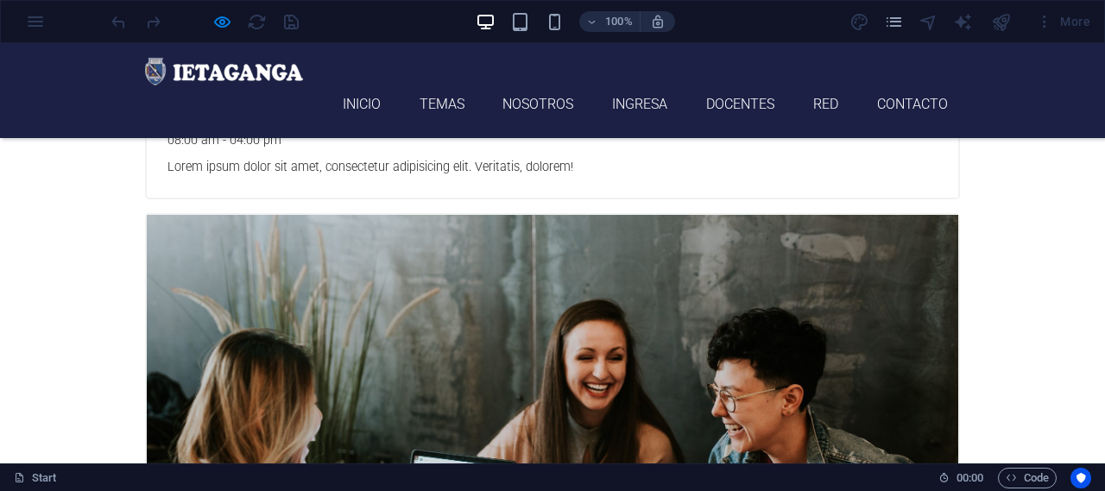
click at [904, 85] on link "Contacto" at bounding box center [912, 104] width 96 height 39
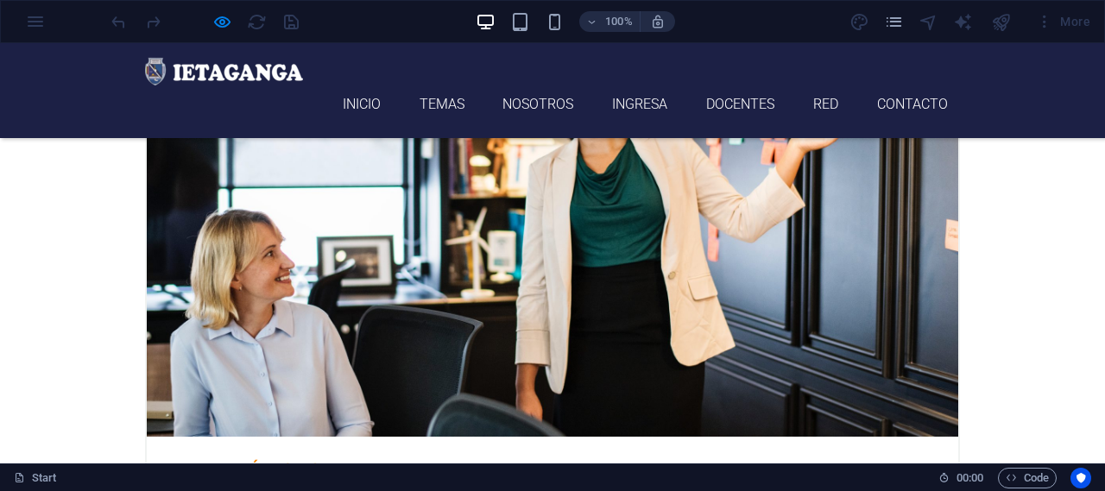
scroll to position [634, 0]
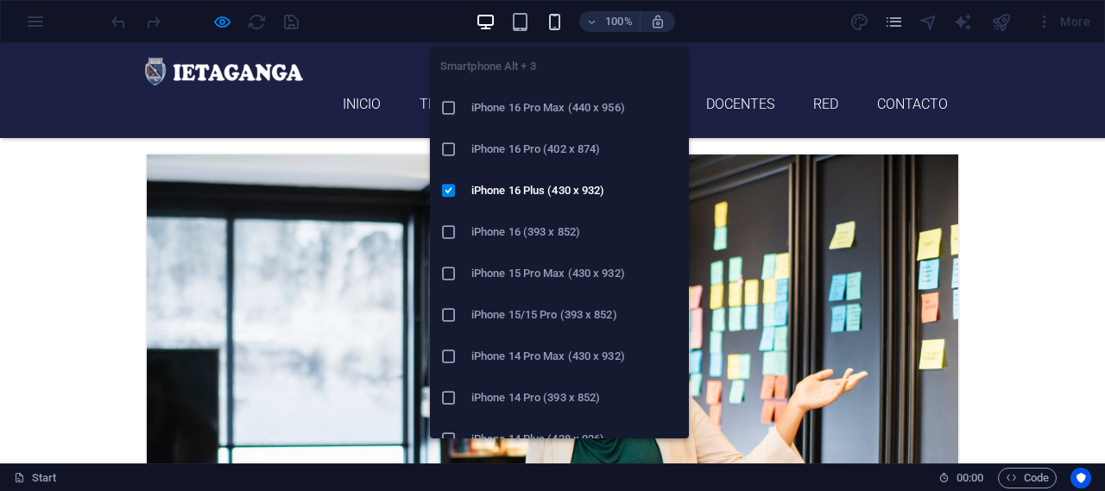
click at [558, 12] on icon "button" at bounding box center [555, 22] width 20 height 20
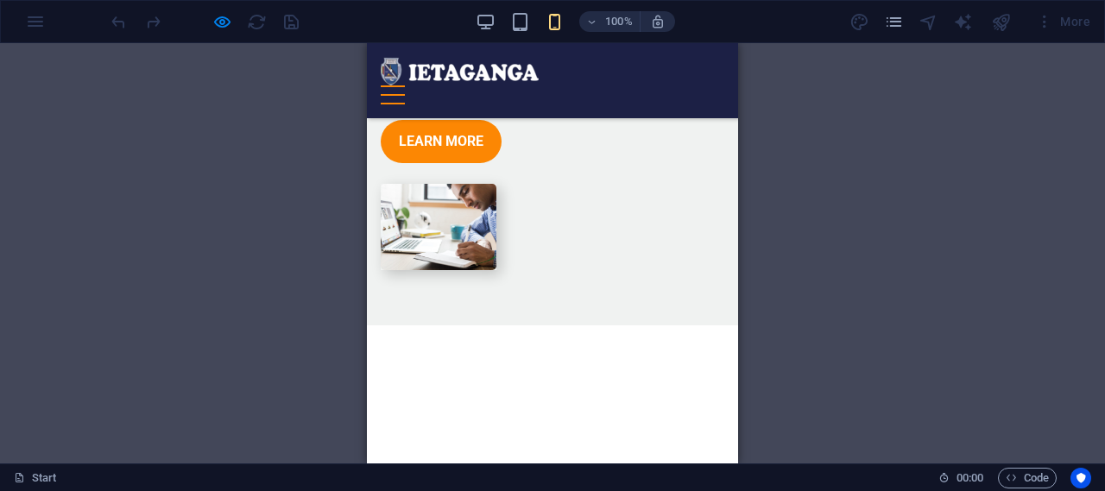
scroll to position [9092, 0]
